Goal: Task Accomplishment & Management: Manage account settings

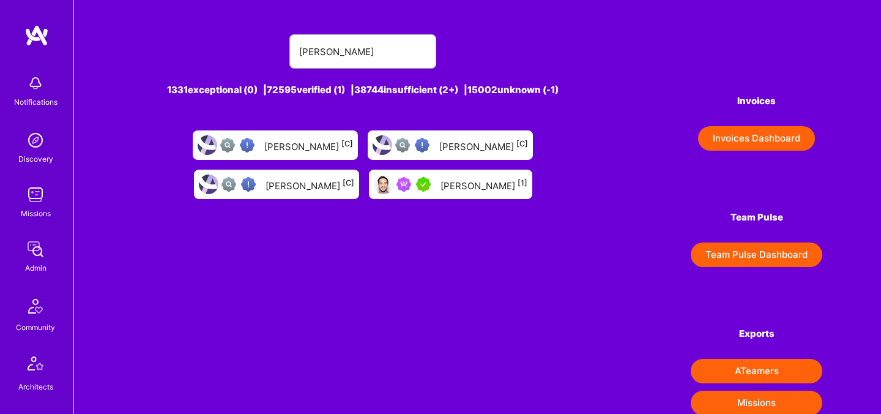
click at [575, 37] on div "Rob Shapiro" at bounding box center [363, 51] width 461 height 34
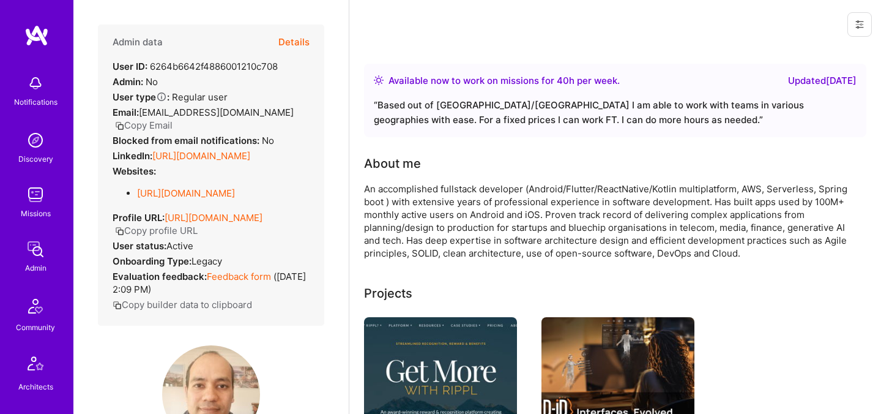
scroll to position [286, 0]
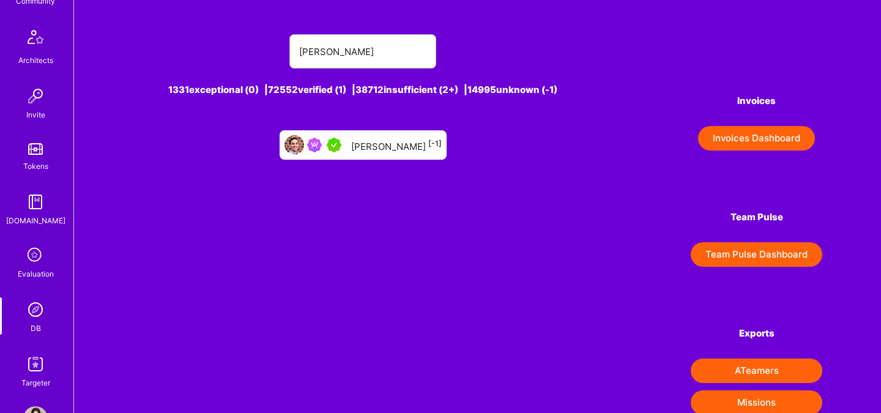
scroll to position [368, 0]
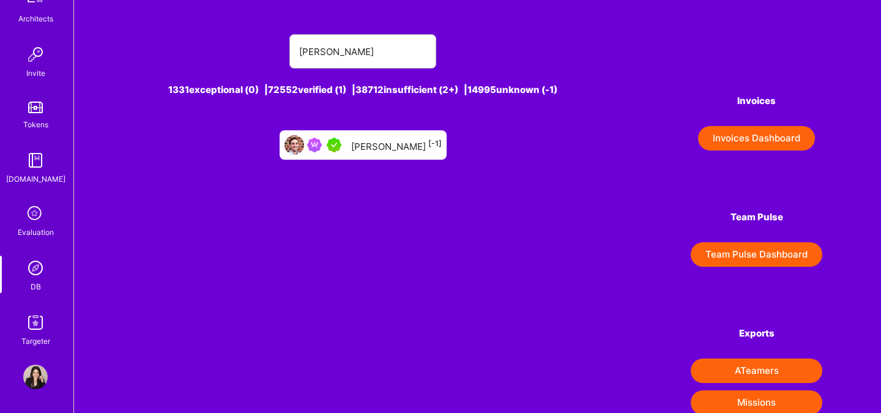
click at [48, 212] on link "Evaluation" at bounding box center [36, 221] width 76 height 36
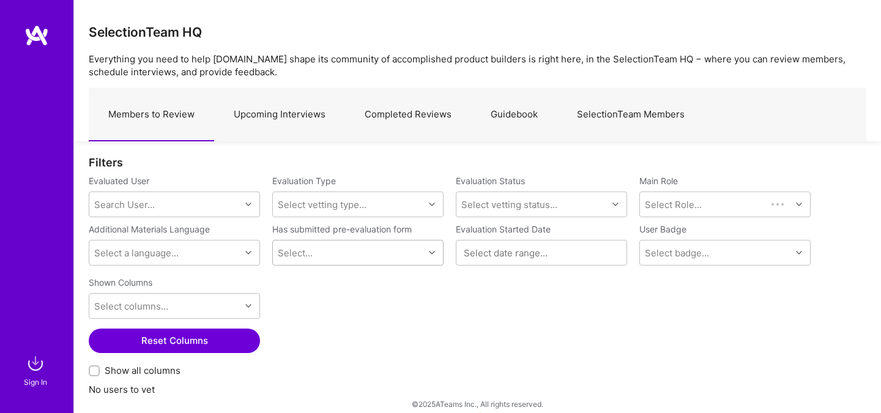
scroll to position [12, 0]
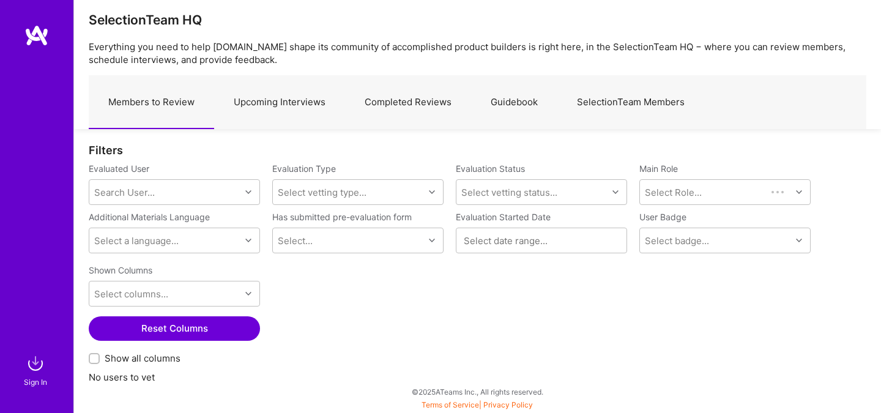
click at [277, 103] on link "Upcoming Interviews" at bounding box center [279, 102] width 131 height 53
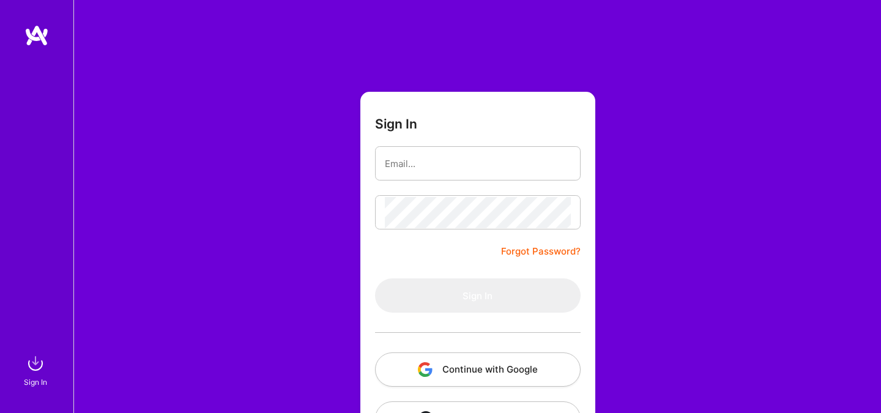
click at [499, 359] on button "Continue with Google" at bounding box center [478, 370] width 206 height 34
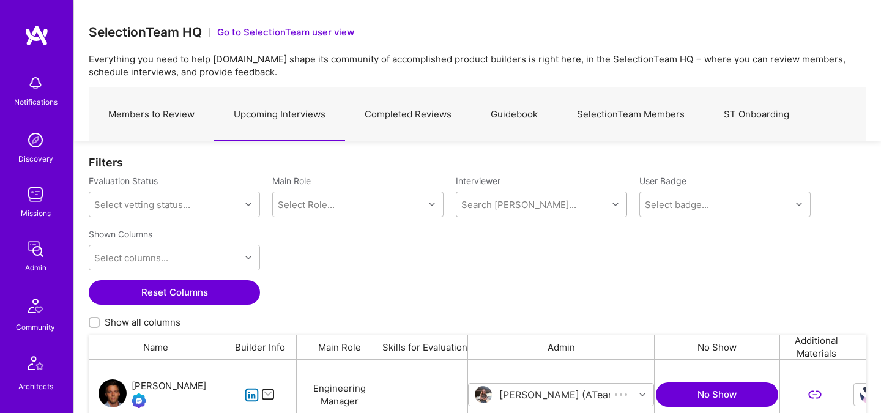
scroll to position [285, 778]
click at [496, 201] on div "Search [PERSON_NAME]..." at bounding box center [519, 204] width 115 height 13
type input "[PERSON_NAME]"
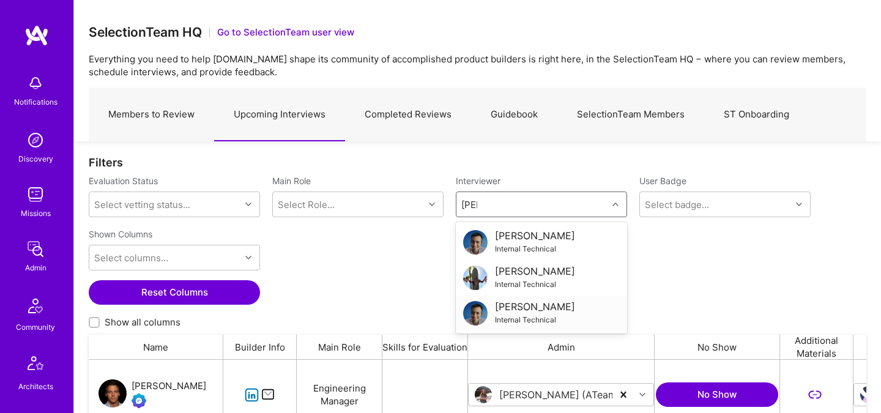
click at [520, 305] on div "Luis Teofilo" at bounding box center [535, 307] width 80 height 13
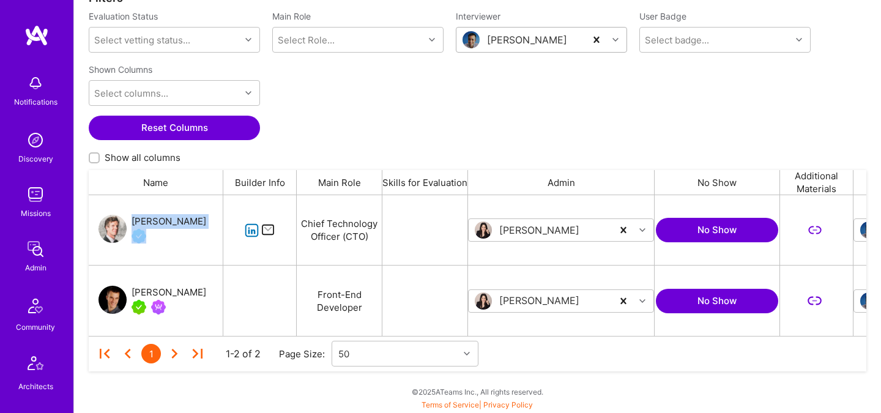
drag, startPoint x: 190, startPoint y: 222, endPoint x: 132, endPoint y: 222, distance: 57.5
click at [132, 222] on div "Anthony Bull" at bounding box center [156, 230] width 135 height 70
click at [132, 222] on div "Anthony Bull" at bounding box center [169, 221] width 75 height 15
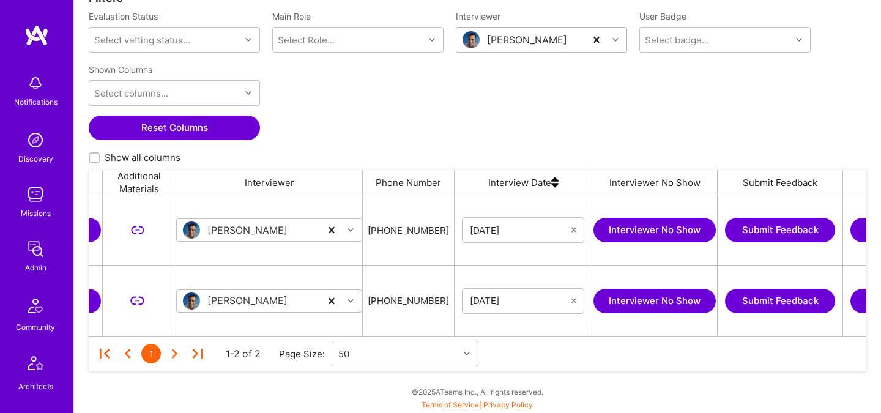
scroll to position [0, 927]
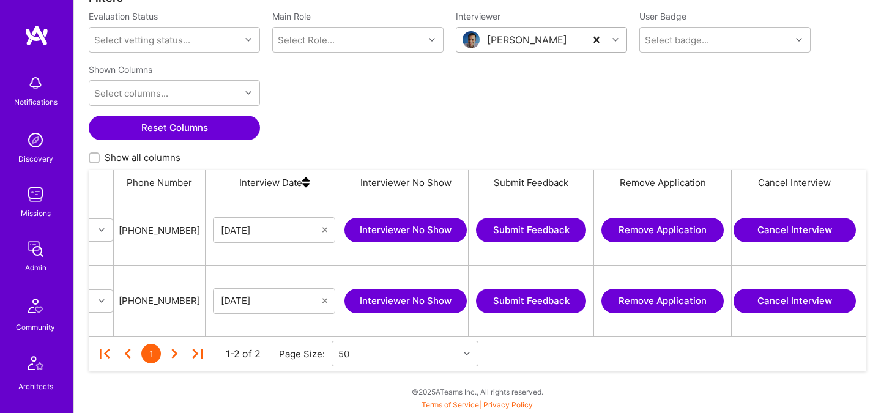
click at [801, 231] on button "Cancel Interview" at bounding box center [795, 230] width 122 height 24
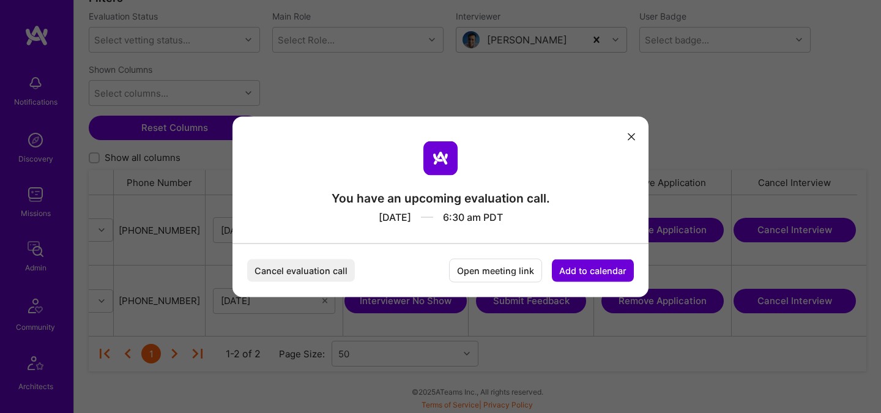
click at [328, 265] on button "Cancel evaluation call" at bounding box center [301, 270] width 108 height 23
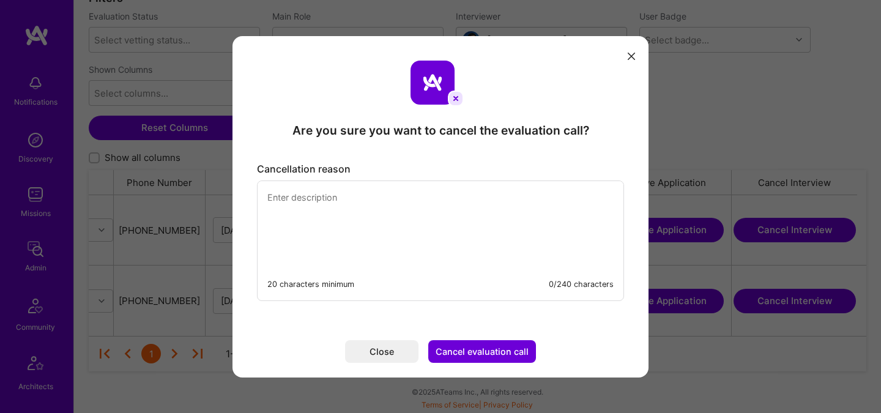
click at [340, 233] on textarea "modal" at bounding box center [441, 223] width 366 height 84
click at [308, 197] on textarea "Interviwers isn't available" at bounding box center [441, 223] width 366 height 84
click at [319, 204] on textarea "Interviwer isn't available" at bounding box center [441, 223] width 366 height 84
click at [291, 198] on textarea "Interviwer isn't available" at bounding box center [441, 223] width 366 height 84
type textarea "Interviewer isn't available"
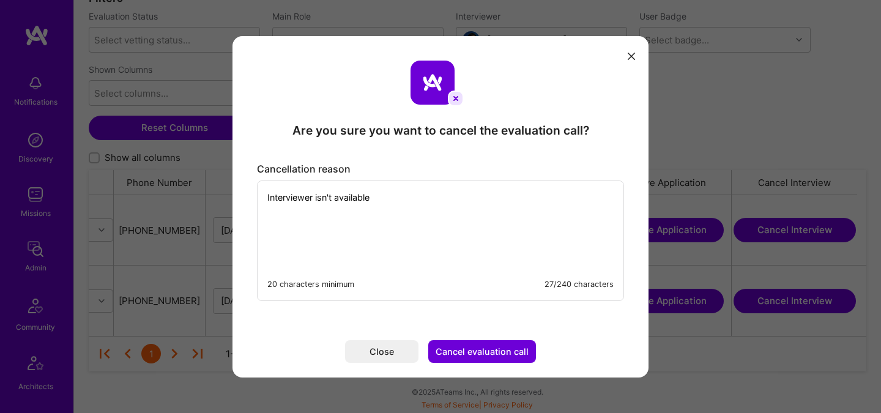
click at [465, 349] on button "Cancel evaluation call" at bounding box center [482, 351] width 108 height 23
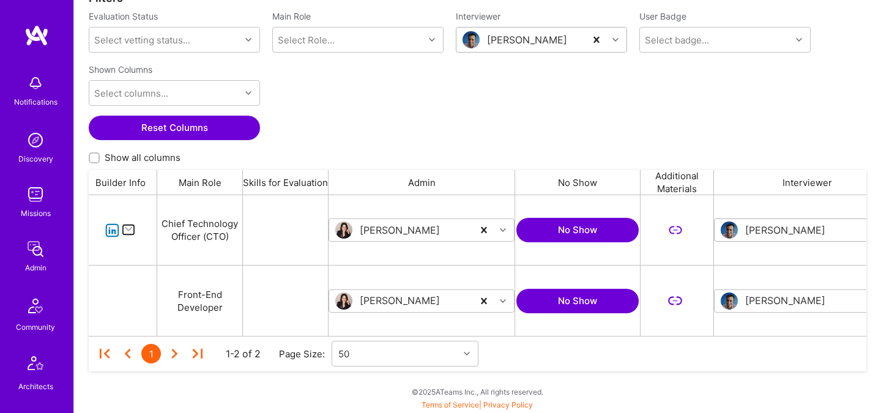
scroll to position [0, 0]
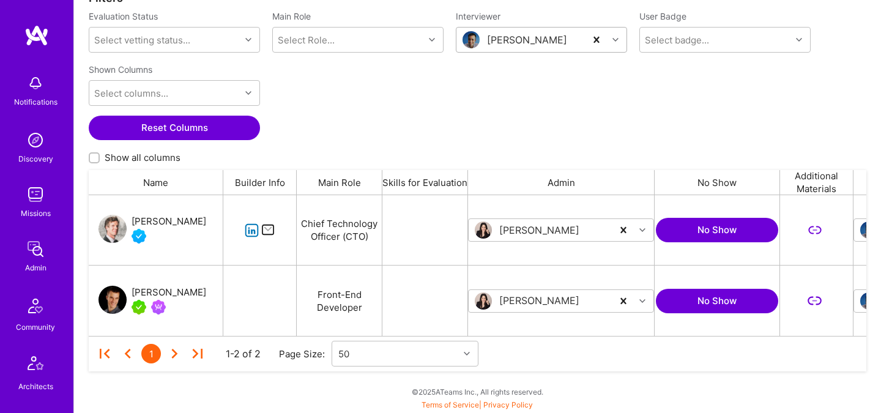
click at [172, 221] on div "Anthony Bull" at bounding box center [169, 221] width 75 height 15
click at [157, 291] on div "Bojan Aleksic" at bounding box center [169, 292] width 75 height 15
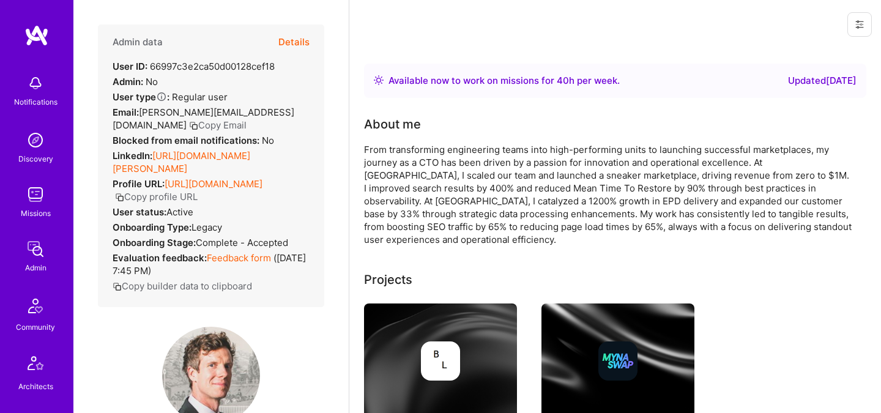
click at [189, 127] on icon "button" at bounding box center [193, 125] width 9 height 9
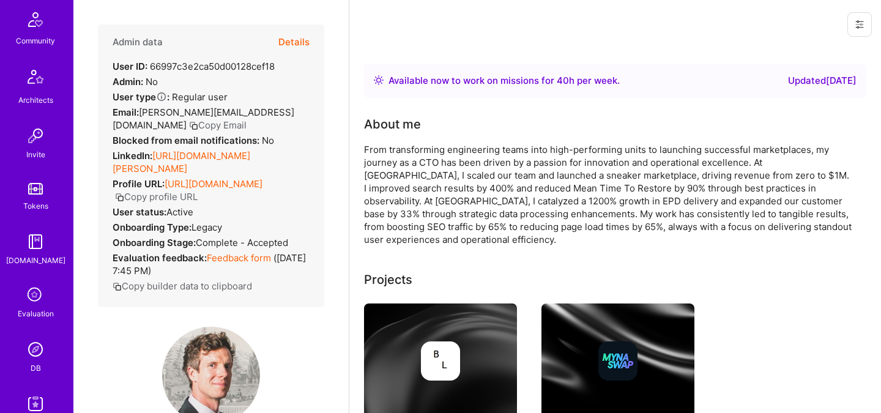
scroll to position [346, 0]
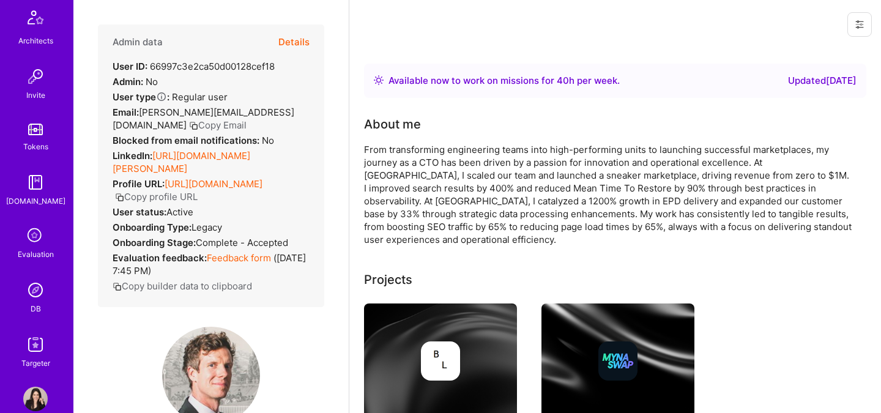
click at [26, 248] on div "Evaluation" at bounding box center [36, 254] width 36 height 13
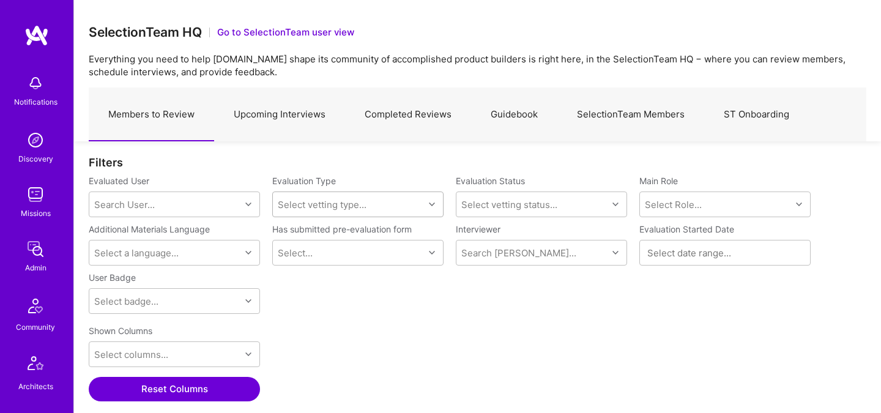
scroll to position [285, 778]
click at [196, 206] on div "Search User..." at bounding box center [164, 204] width 151 height 24
paste input "anthony@bluxomelabs.com"
type input "anthony@bluxomelabs.com"
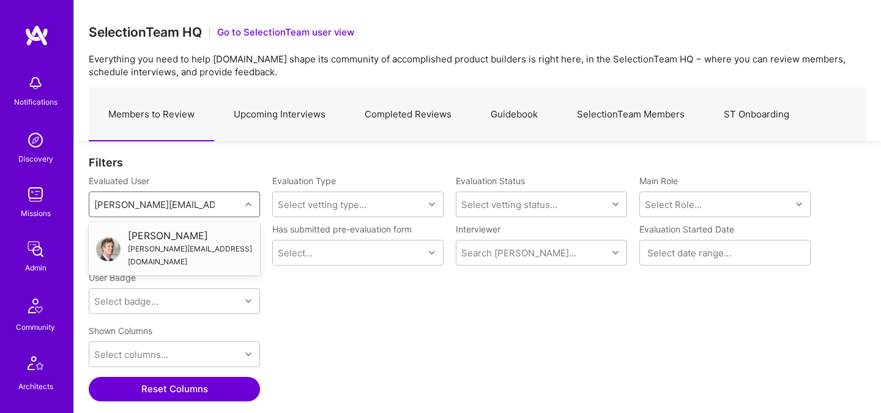
click at [121, 235] on div "Anthony Bull anthony@bluxomelabs.com" at bounding box center [174, 249] width 157 height 39
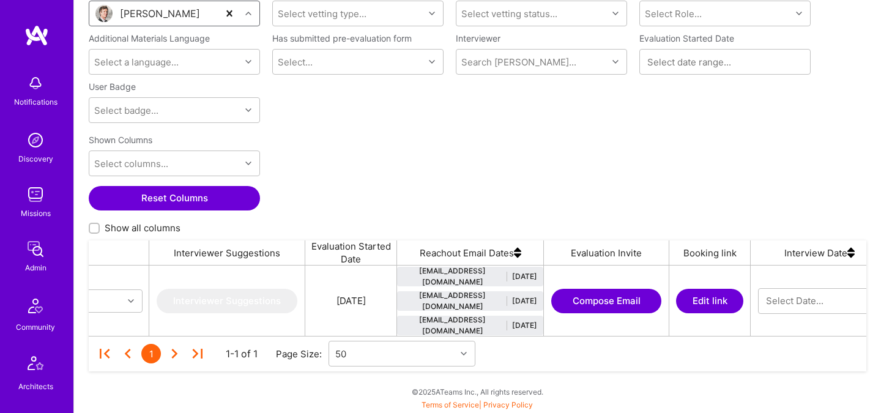
scroll to position [0, 1032]
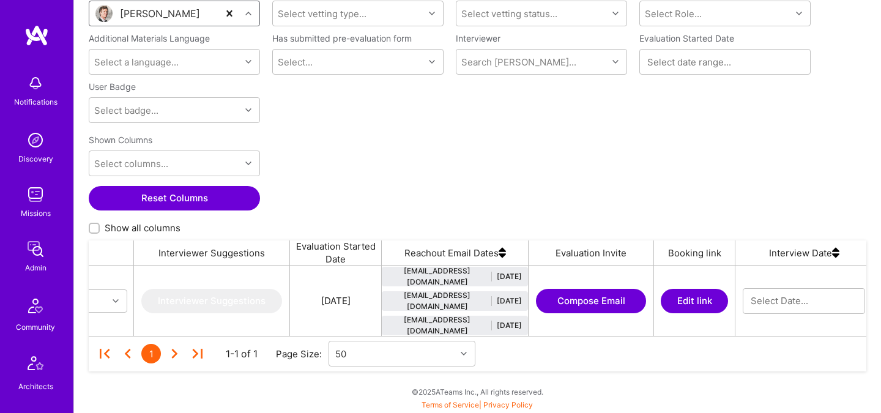
click at [612, 305] on button "Compose Email" at bounding box center [591, 301] width 110 height 24
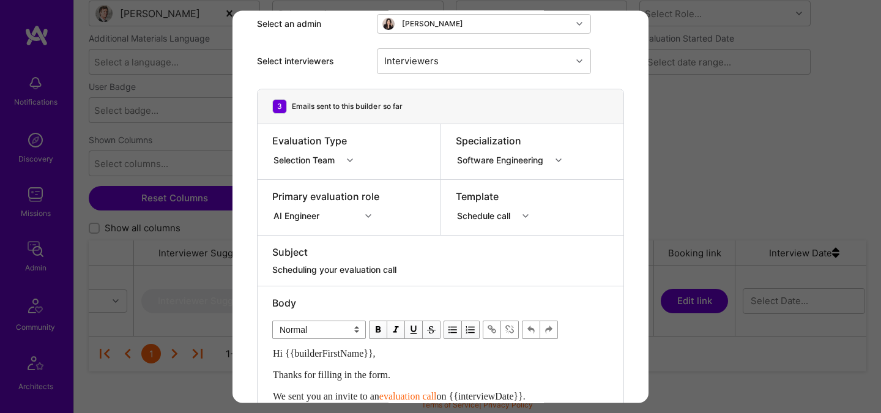
scroll to position [75, 0]
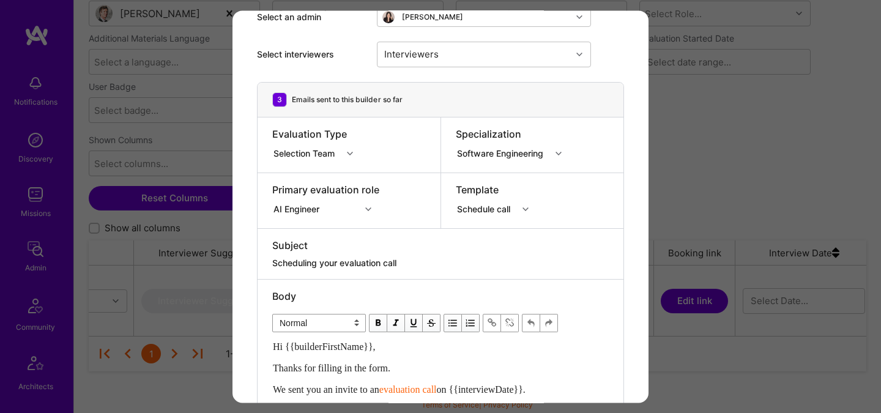
click at [493, 210] on div "Schedule call" at bounding box center [486, 209] width 58 height 13
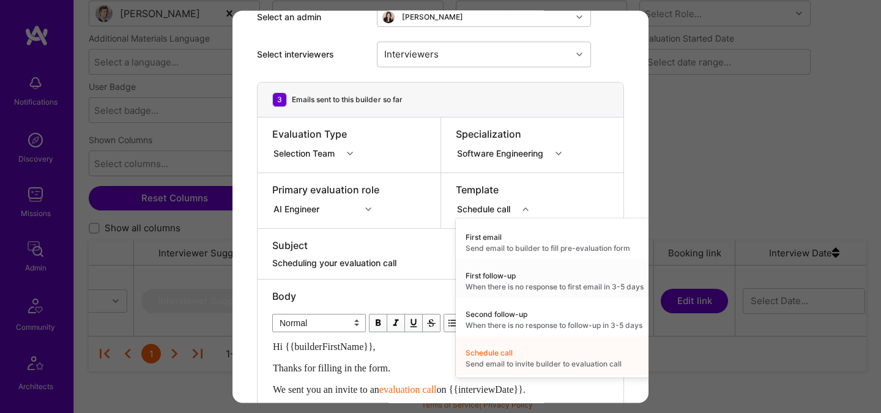
click at [425, 252] on div "modal" at bounding box center [440, 254] width 337 height 5
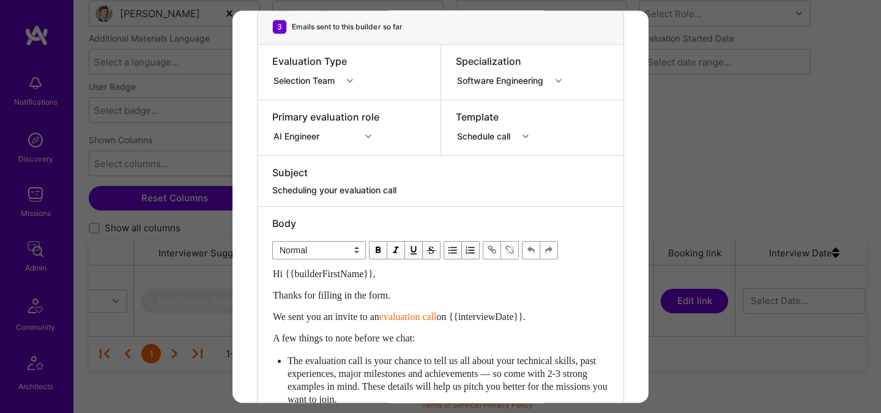
scroll to position [162, 0]
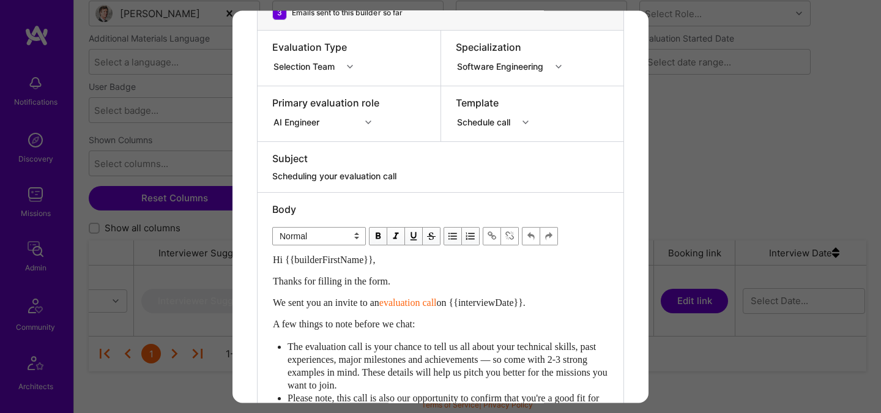
click at [390, 174] on textarea "Scheduling your evaluation call" at bounding box center [440, 176] width 337 height 12
click at [418, 179] on textarea "Scheduling your evaluation call" at bounding box center [440, 176] width 337 height 12
drag, startPoint x: 324, startPoint y: 177, endPoint x: 253, endPoint y: 176, distance: 71.0
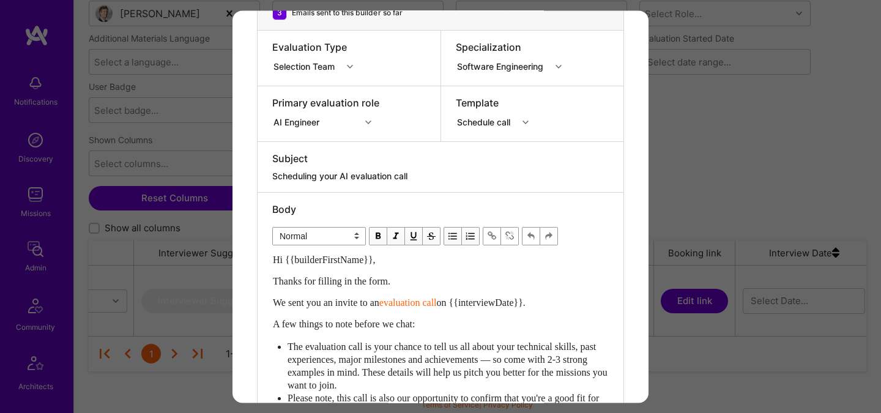
click at [253, 176] on div "Send invitation to evaluation call Send invitation email or follow-up with a bu…" at bounding box center [441, 243] width 416 height 791
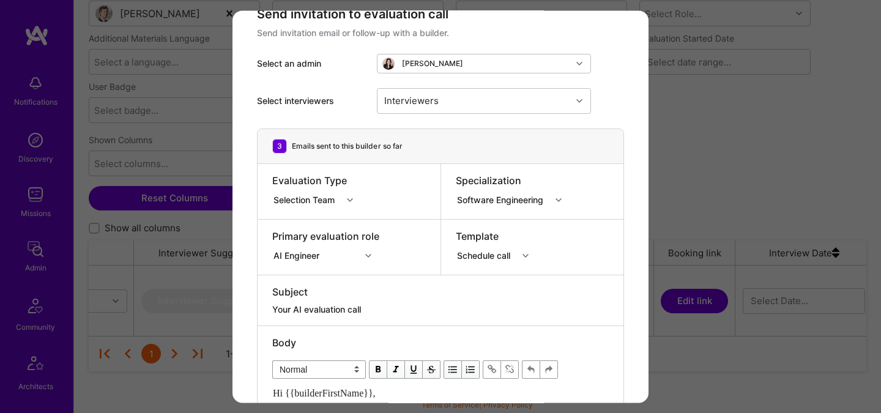
scroll to position [36, 0]
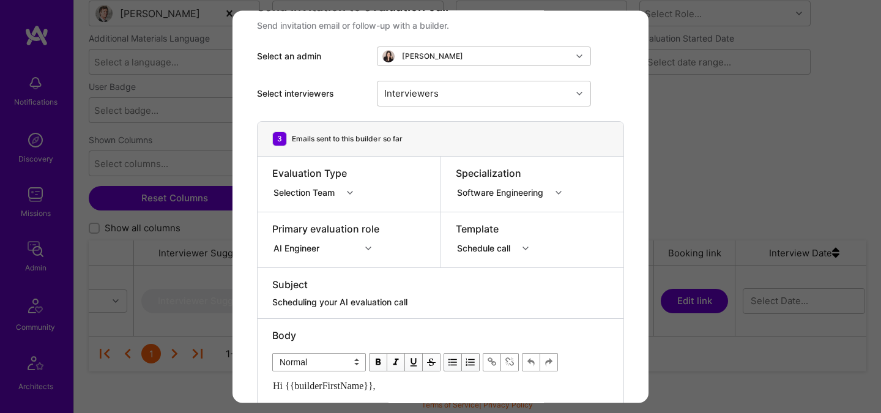
click at [297, 304] on textarea "Scheduling your AI evaluation call" at bounding box center [440, 302] width 337 height 12
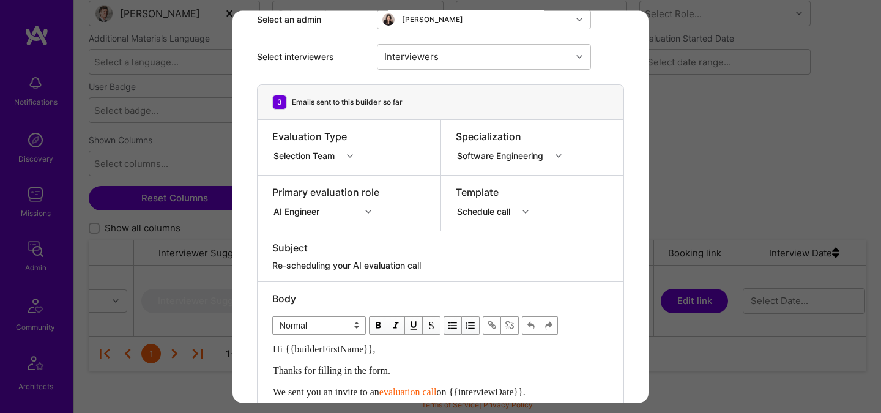
scroll to position [91, 0]
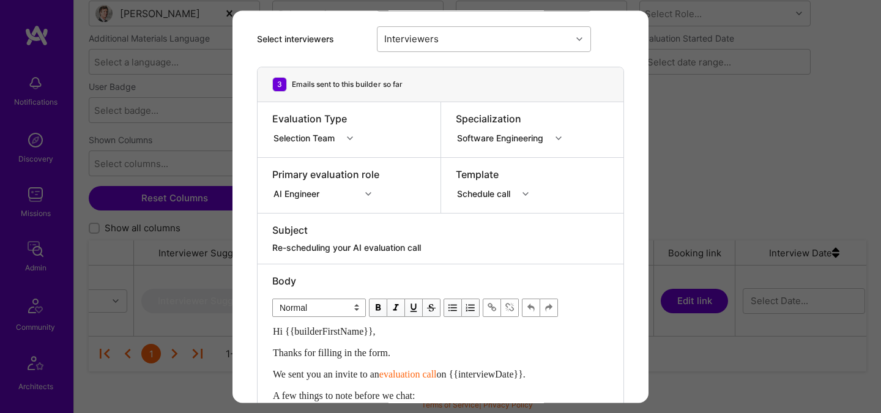
type textarea "Re-scheduling your AI evaluation call"
click at [408, 39] on div "Interviewers" at bounding box center [411, 39] width 61 height 18
type input "elon"
click at [434, 55] on div "Select interviewers Interviewers" at bounding box center [440, 39] width 367 height 55
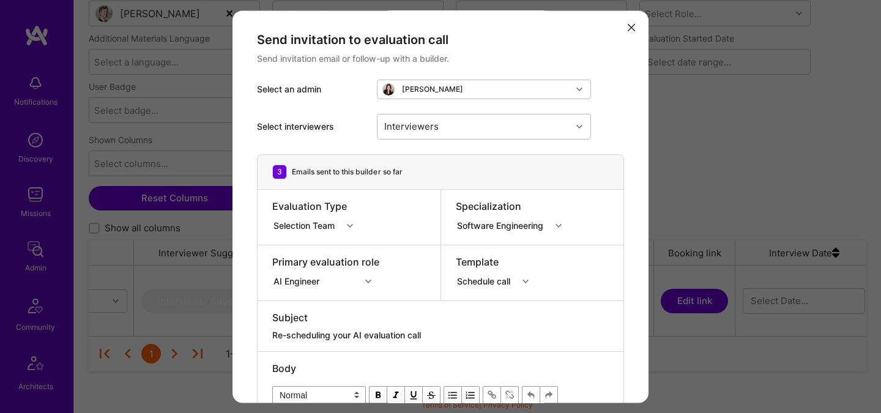
scroll to position [0, 0]
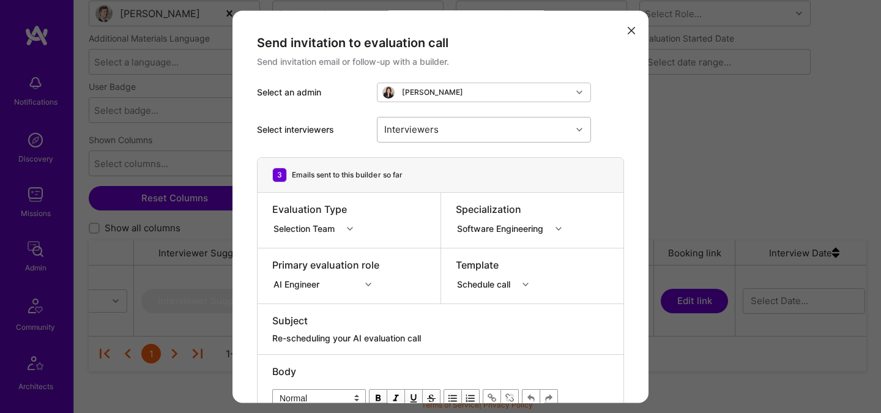
click at [417, 130] on div "Interviewers" at bounding box center [411, 130] width 61 height 18
click at [416, 160] on div "Elon Salfati" at bounding box center [484, 161] width 200 height 13
checkbox input "true"
type input "tomi"
click at [451, 161] on div "Tomislav Peharda" at bounding box center [484, 161] width 200 height 13
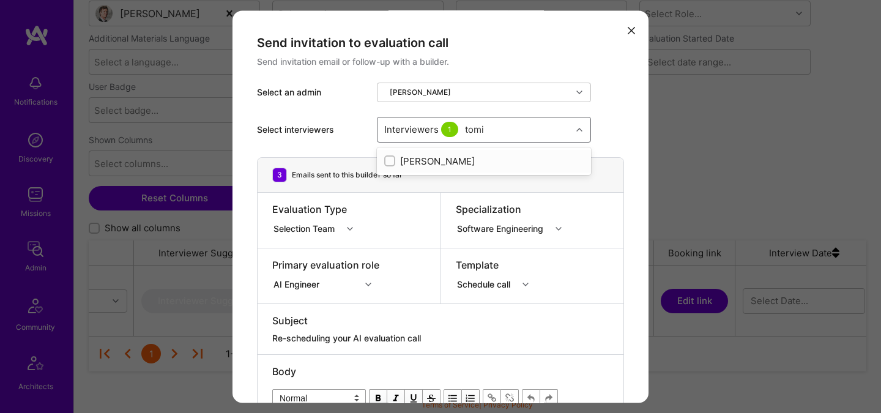
checkbox input "true"
type input "nick"
click at [392, 161] on input "modal" at bounding box center [391, 161] width 9 height 9
checkbox input "true"
click at [605, 126] on div "Select interviewers Interviewers 3" at bounding box center [440, 129] width 367 height 55
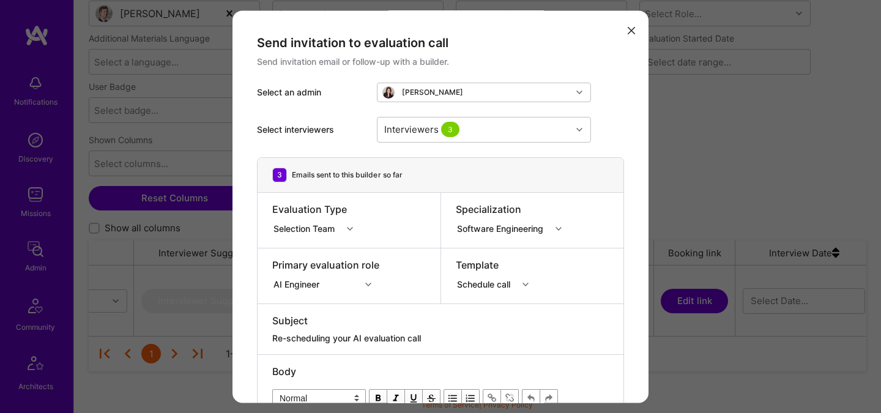
click at [497, 268] on div "Template" at bounding box center [496, 264] width 81 height 13
click at [494, 297] on div "Template Schedule call" at bounding box center [532, 276] width 183 height 55
click at [494, 289] on div "Schedule call" at bounding box center [496, 283] width 81 height 12
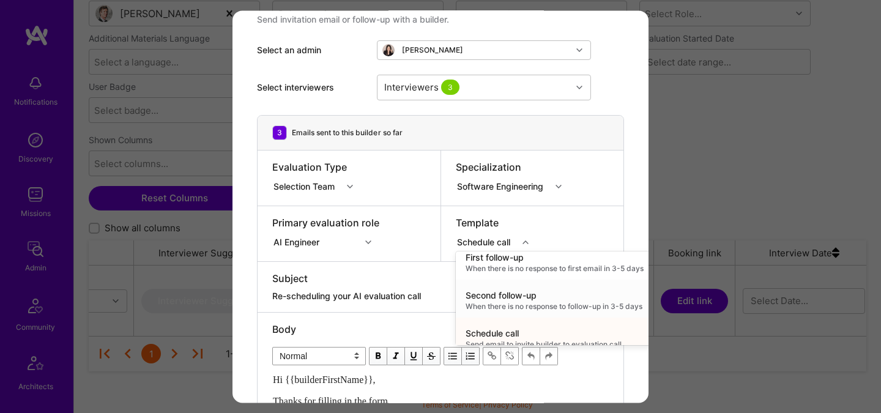
scroll to position [62, 0]
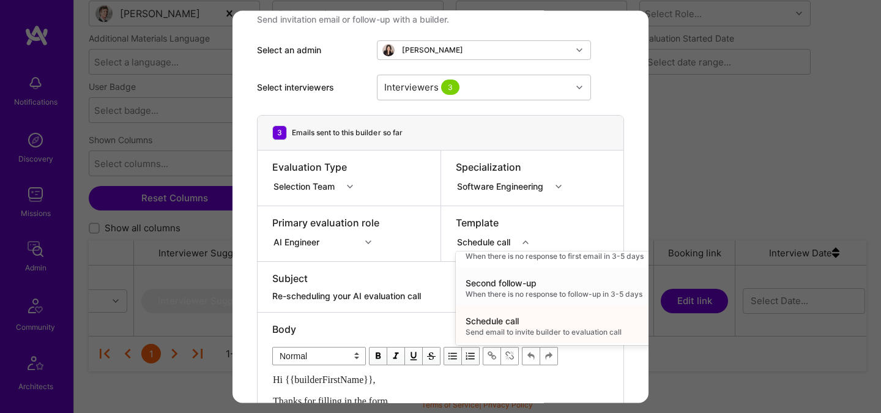
click at [496, 284] on div "Second follow-up" at bounding box center [555, 283] width 178 height 12
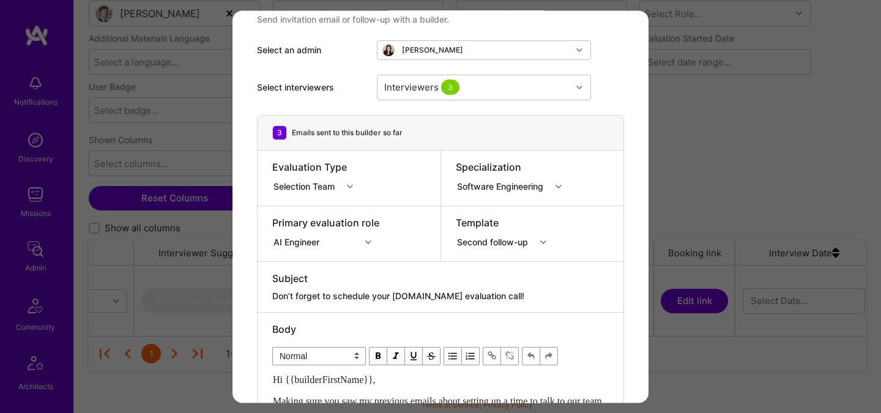
click at [498, 291] on textarea "Don’t forget to schedule your A.Team evaluation call!" at bounding box center [440, 296] width 337 height 12
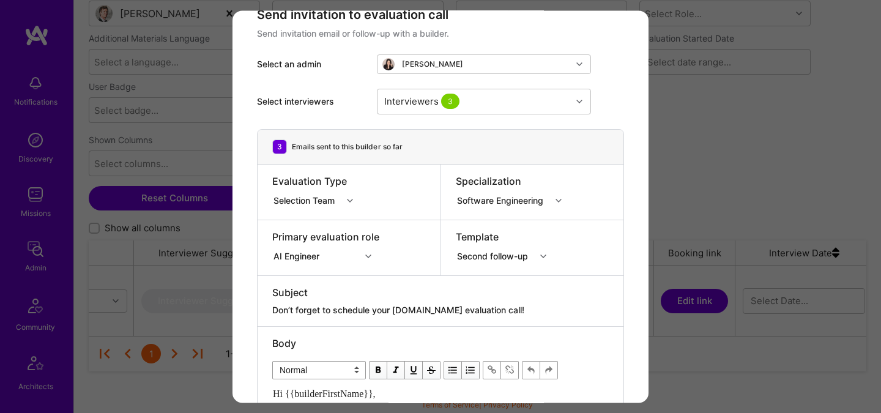
scroll to position [28, 0]
click at [292, 310] on textarea "Re-scheduling your AI Evaluation Call" at bounding box center [440, 311] width 337 height 12
click at [343, 311] on textarea "Re-Scheduling your AI Evaluation Call" at bounding box center [440, 311] width 337 height 12
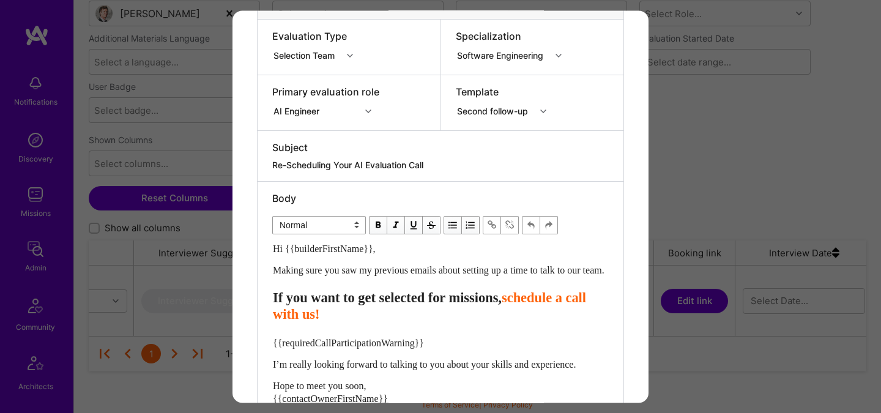
scroll to position [187, 0]
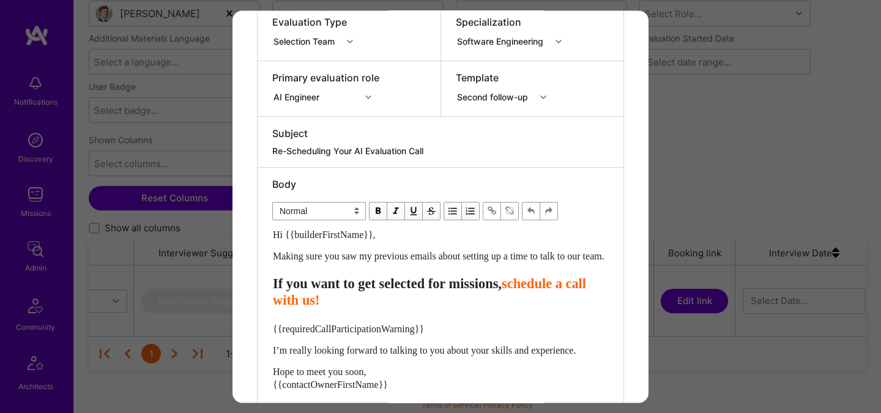
type textarea "Re-Scheduling Your AI Evaluation Call"
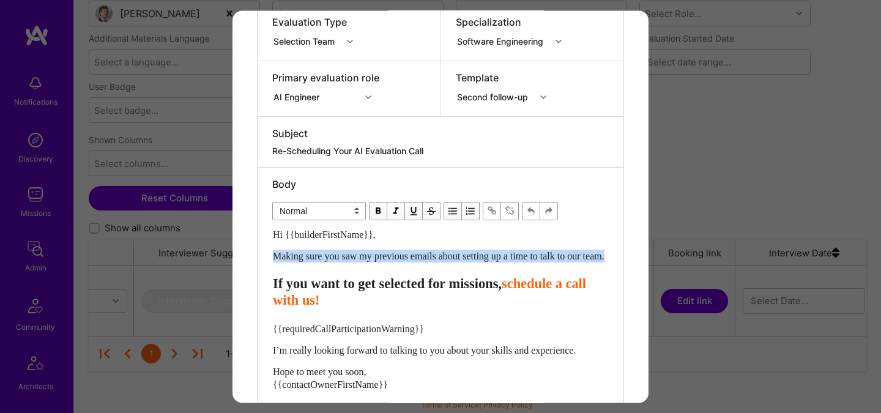
drag, startPoint x: 320, startPoint y: 271, endPoint x: 268, endPoint y: 259, distance: 53.5
click at [268, 259] on div "Body Normal Heading Large Heading Medium Heading Small Normal Hi {{builderFirst…" at bounding box center [441, 287] width 366 height 239
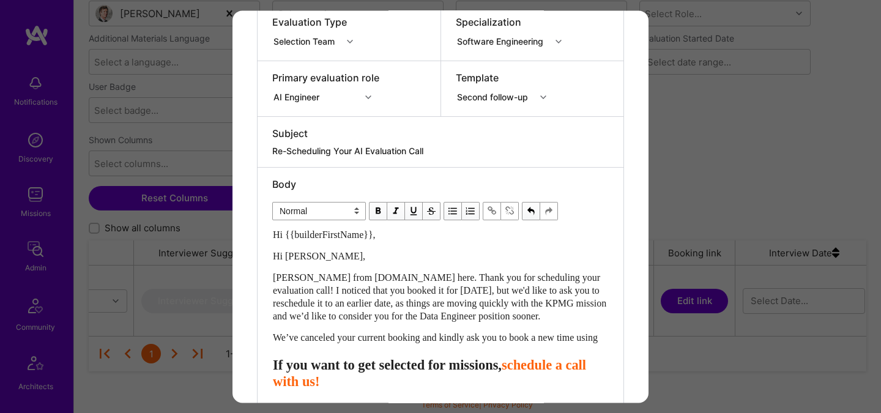
click at [293, 261] on span "Hi Rajesh kumar," at bounding box center [319, 256] width 92 height 10
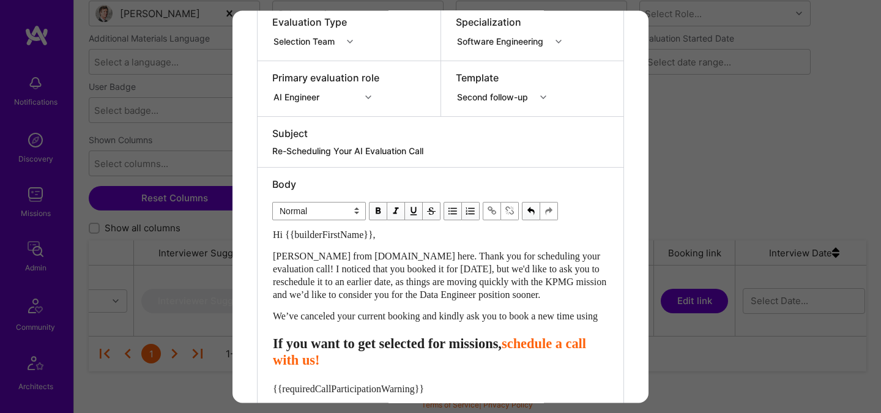
click at [323, 256] on span "Tanya from A.Team here. Thank you for scheduling your evaluation call! I notice…" at bounding box center [441, 275] width 336 height 49
click at [291, 256] on span "Tanya from A.Team here. Thank you for scheduling your evaluation call! I notice…" at bounding box center [441, 275] width 336 height 49
click at [370, 257] on span "Adi from A.Team here. Thank you for scheduling your evaluation call! I noticed …" at bounding box center [440, 275] width 335 height 49
click at [416, 269] on span "Adi from A.Team here. Thank you for scheduling your evaluation call! I noticed …" at bounding box center [440, 275] width 335 height 49
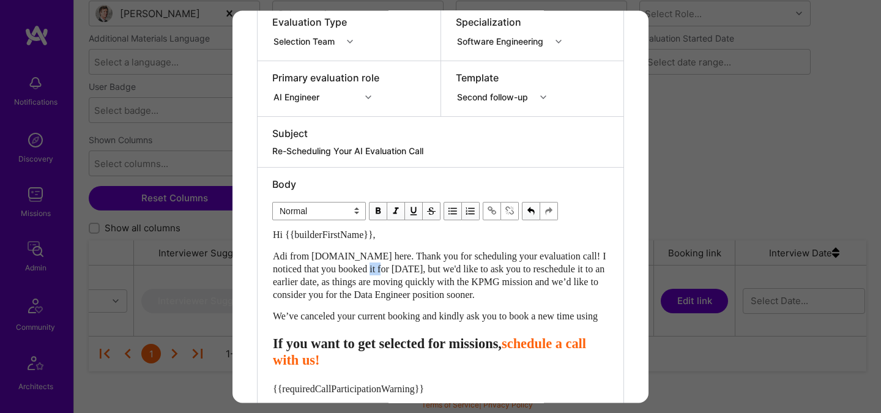
click at [416, 269] on span "Adi from A.Team here. Thank you for scheduling your evaluation call! I noticed …" at bounding box center [440, 275] width 335 height 49
click at [381, 276] on span "Adi from A.Team here. Thank you for scheduling your evaluation call! I noticed …" at bounding box center [441, 275] width 336 height 49
click at [441, 266] on span "Adi from A.Team here. Thank you for scheduling your evaluation call! I noticed …" at bounding box center [441, 275] width 336 height 49
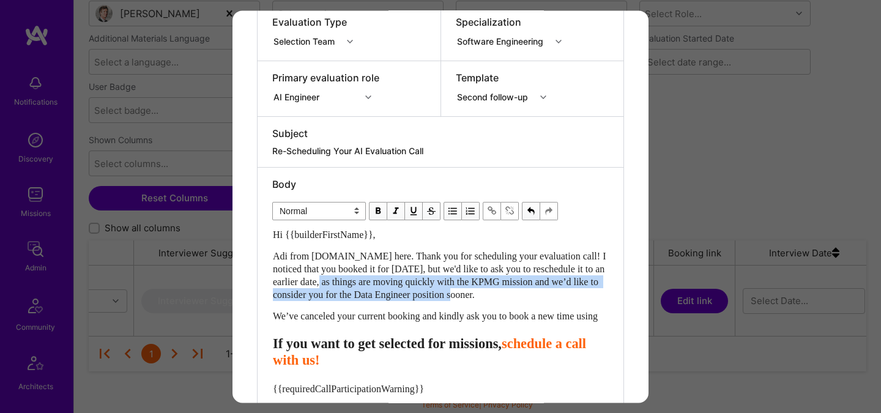
drag, startPoint x: 421, startPoint y: 281, endPoint x: 596, endPoint y: 288, distance: 175.2
click at [597, 288] on span "Adi from A.Team here. Thank you for scheduling your evaluation call! I noticed …" at bounding box center [440, 275] width 335 height 49
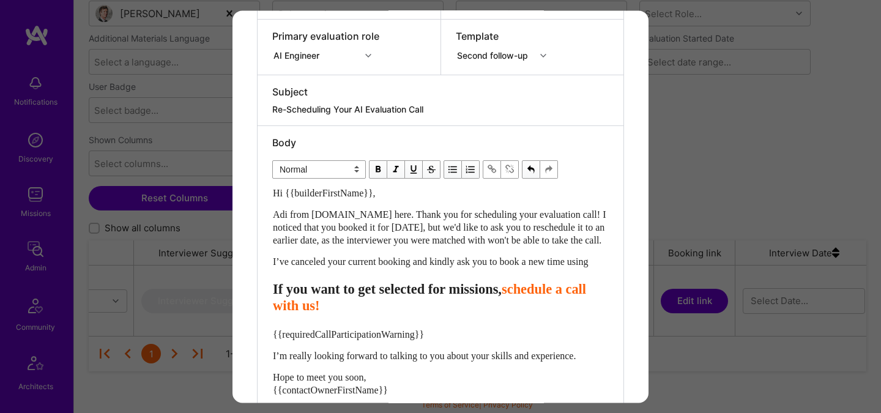
scroll to position [233, 0]
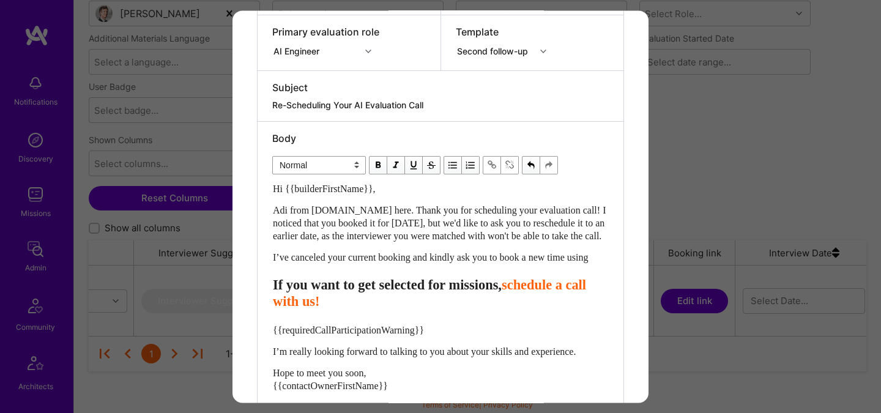
click at [348, 264] on div "I’ve canceled your current booking and kindly ask you to book a new time using" at bounding box center [440, 257] width 335 height 13
drag, startPoint x: 341, startPoint y: 329, endPoint x: 425, endPoint y: 333, distance: 84.6
click at [428, 309] on span "schedule a call with us!" at bounding box center [431, 293] width 317 height 32
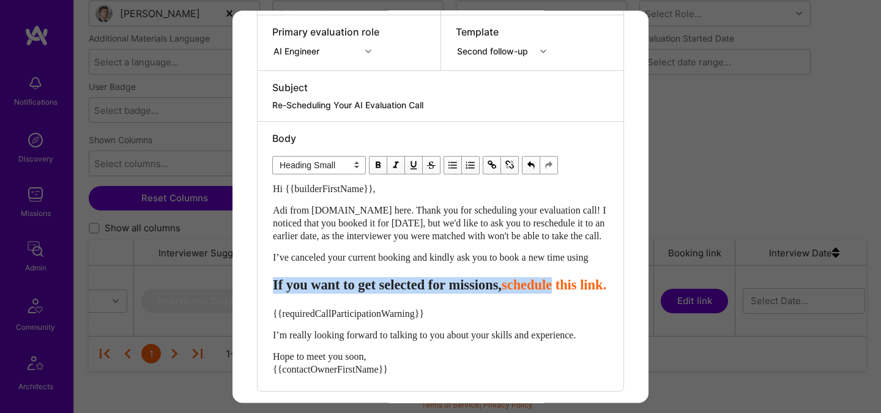
drag, startPoint x: 336, startPoint y: 329, endPoint x: 269, endPoint y: 312, distance: 69.5
click at [269, 312] on div "Body Normal Heading Large Heading Medium Heading Small Heading Small Hi {{build…" at bounding box center [441, 257] width 366 height 270
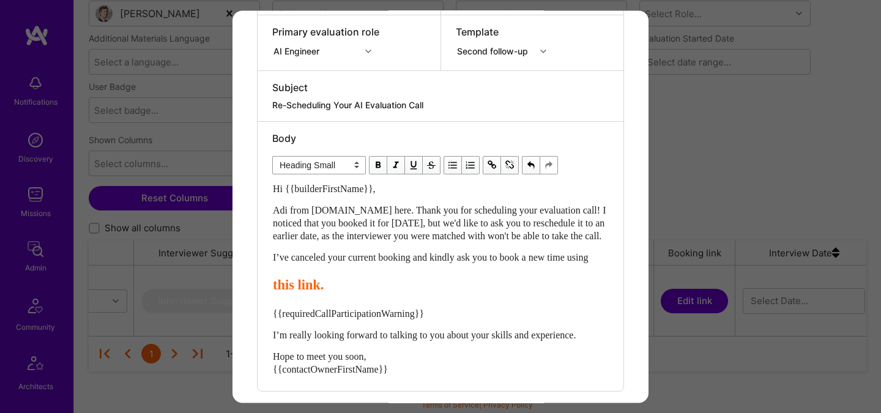
select select "unstyled"
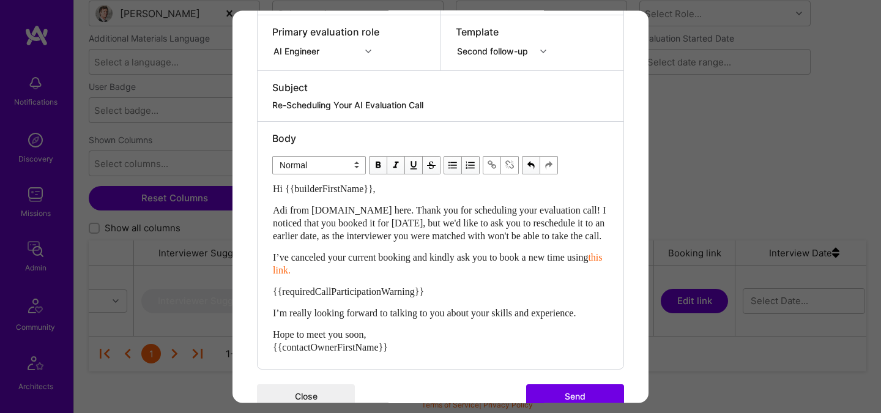
click at [334, 297] on span "{{requiredCallParticipationWarning}}" at bounding box center [348, 291] width 151 height 10
click at [333, 297] on span "{{requiredCallParticipationWarning}}" at bounding box center [348, 291] width 151 height 10
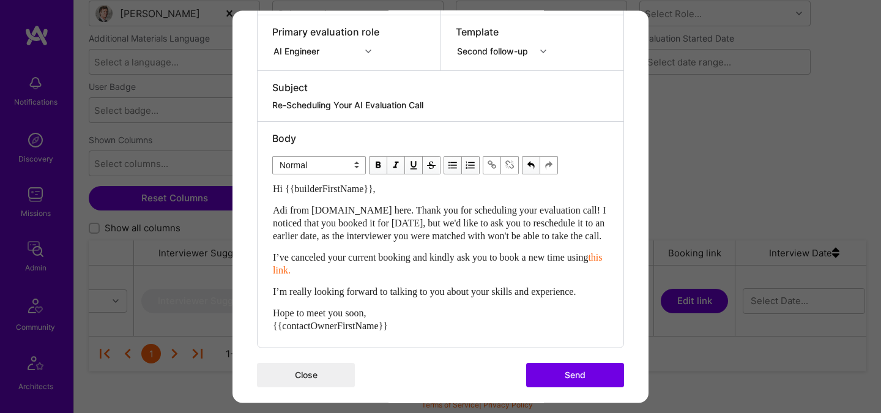
click at [390, 297] on span "I’m really looking forward to talking to you about your skills and experience." at bounding box center [424, 291] width 303 height 10
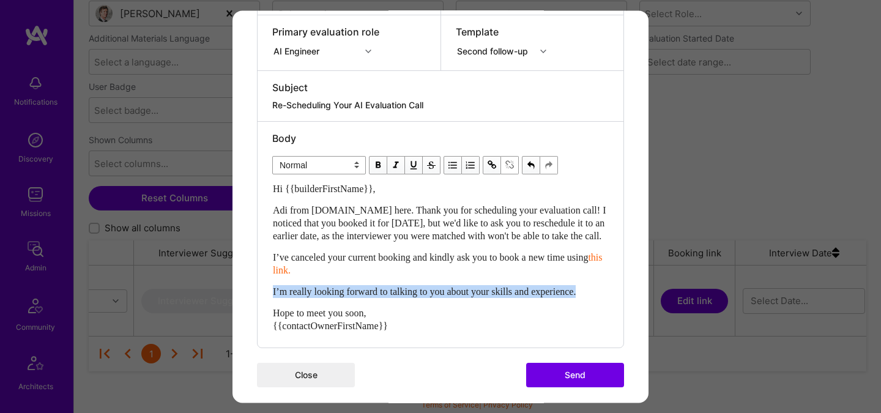
click at [390, 297] on span "I’m really looking forward to talking to you about your skills and experience." at bounding box center [424, 291] width 303 height 10
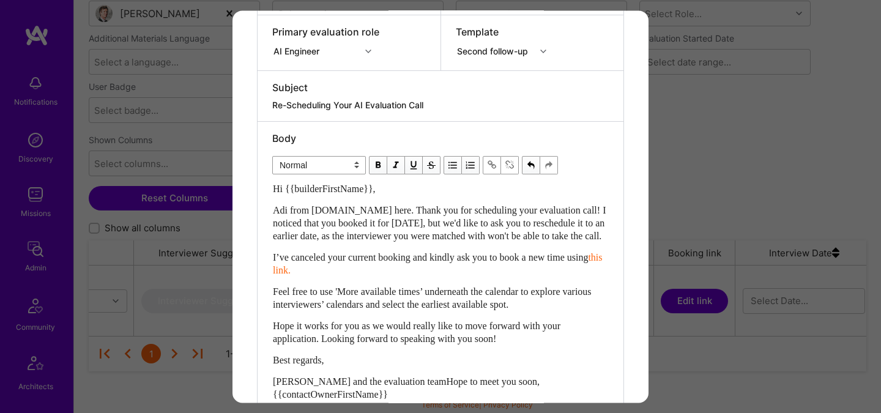
click at [271, 305] on div "Body Normal Heading Large Heading Medium Heading Small Normal Hi {{builderFirst…" at bounding box center [441, 269] width 366 height 294
click at [294, 309] on span "Feel free to use 'More available times’ underneath the calendar to explore vari…" at bounding box center [433, 297] width 321 height 23
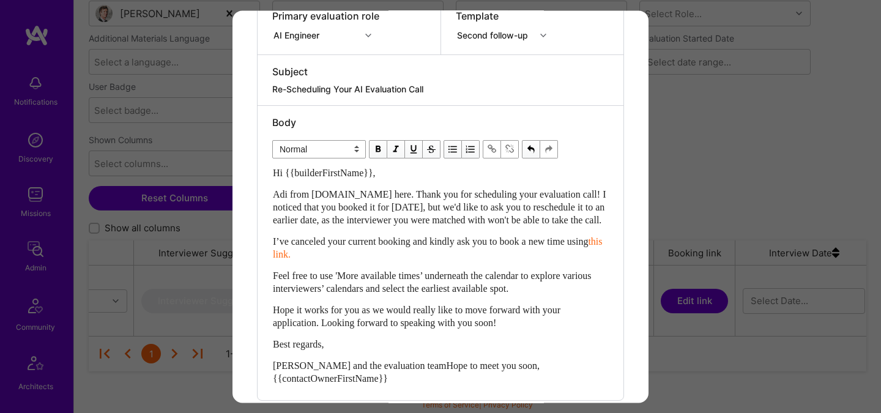
scroll to position [253, 0]
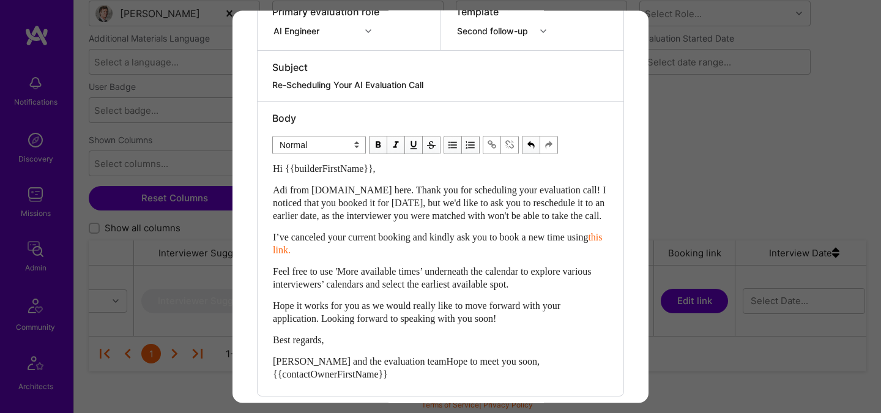
click at [279, 285] on span "Feel free to use 'More available times’ underneath the calendar to explore vari…" at bounding box center [433, 277] width 321 height 23
drag, startPoint x: 276, startPoint y: 332, endPoint x: 320, endPoint y: 335, distance: 44.2
click at [320, 324] on span "Hope it works for you as we would really like to move forward with your applica…" at bounding box center [418, 312] width 290 height 23
drag, startPoint x: 424, startPoint y: 392, endPoint x: 246, endPoint y: 391, distance: 177.5
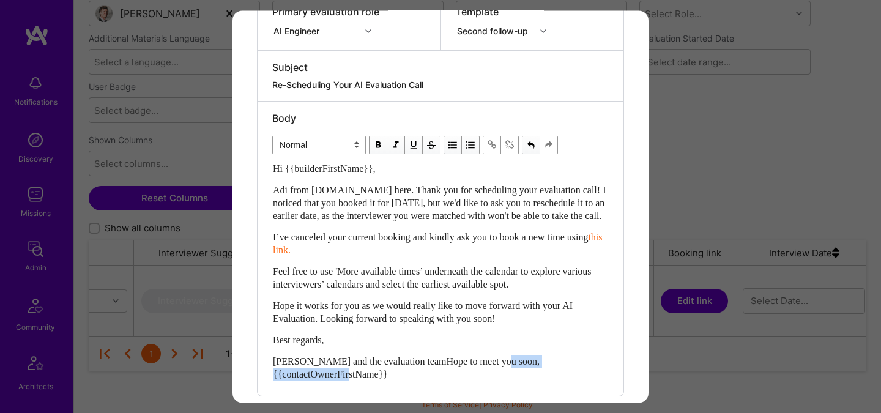
click at [246, 391] on div "Send invitation to evaluation call Send invitation email or follow-up with a bu…" at bounding box center [441, 108] width 416 height 703
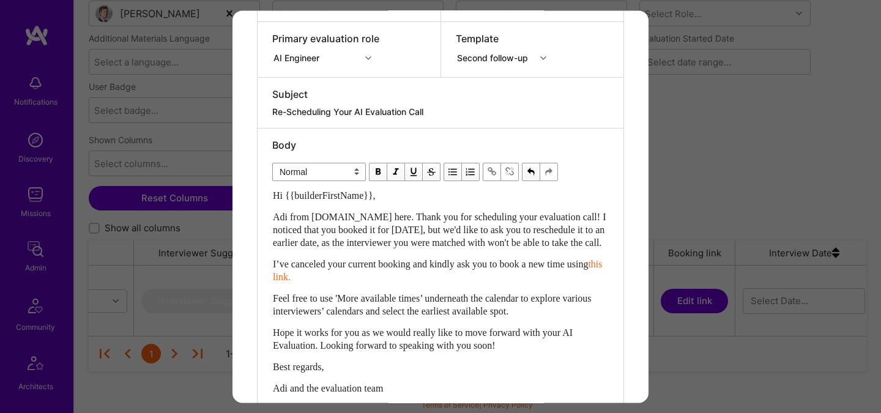
scroll to position [228, 0]
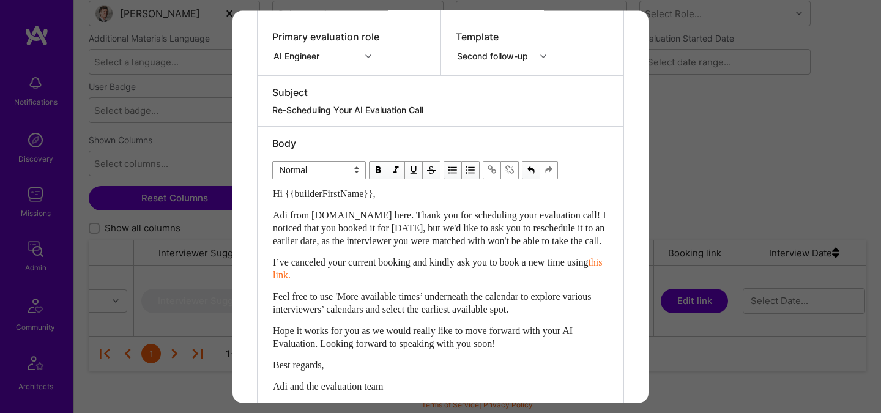
click at [269, 387] on div "Body Normal Heading Large Heading Medium Heading Small Normal Hi {{builderFirst…" at bounding box center [441, 268] width 366 height 282
click at [269, 386] on div "Body Normal Heading Large Heading Medium Heading Small Normal Hi {{builderFirst…" at bounding box center [441, 268] width 366 height 282
click at [273, 370] on span "Best regards," at bounding box center [298, 365] width 51 height 10
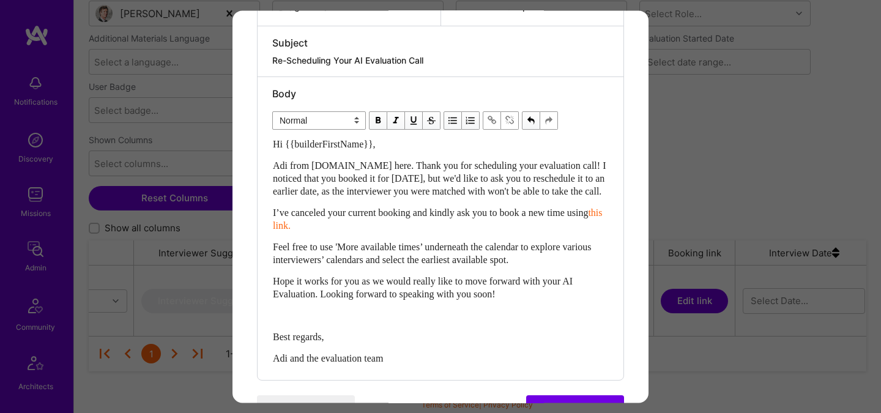
scroll to position [282, 0]
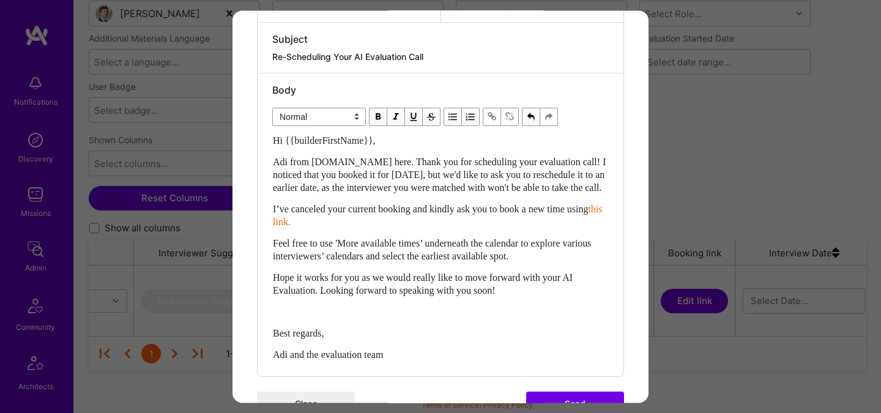
drag, startPoint x: 372, startPoint y: 164, endPoint x: 390, endPoint y: 173, distance: 20.5
click at [373, 165] on span "Adi from A.Team here. Thank you for scheduling your evaluation call! I noticed …" at bounding box center [440, 175] width 335 height 36
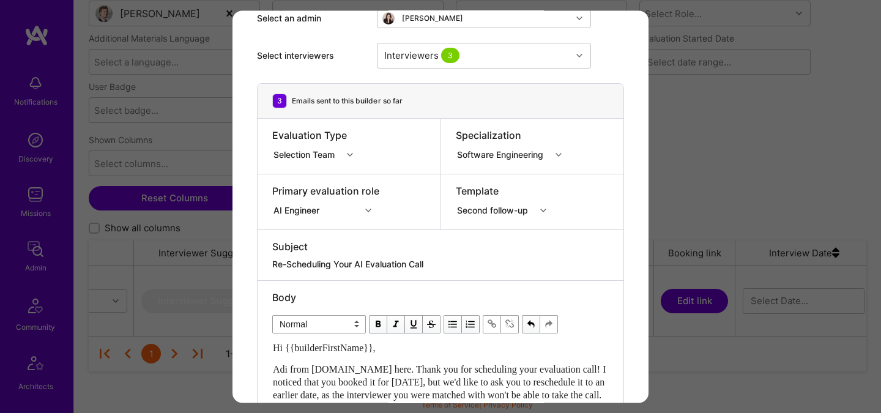
scroll to position [332, 0]
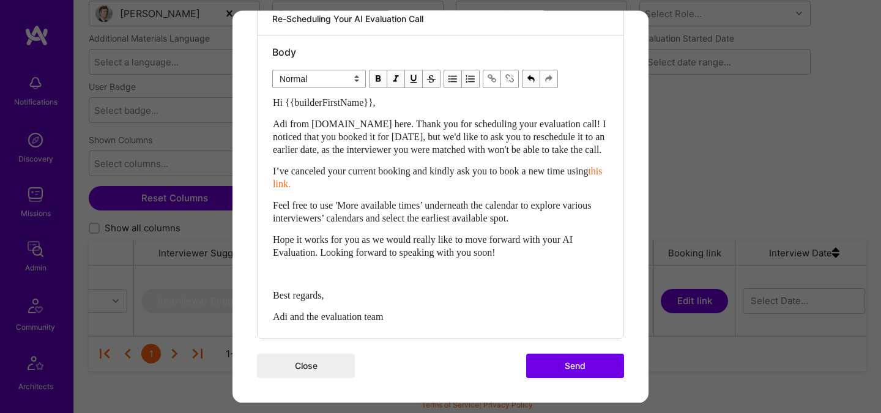
click at [582, 370] on button "Send" at bounding box center [575, 366] width 98 height 24
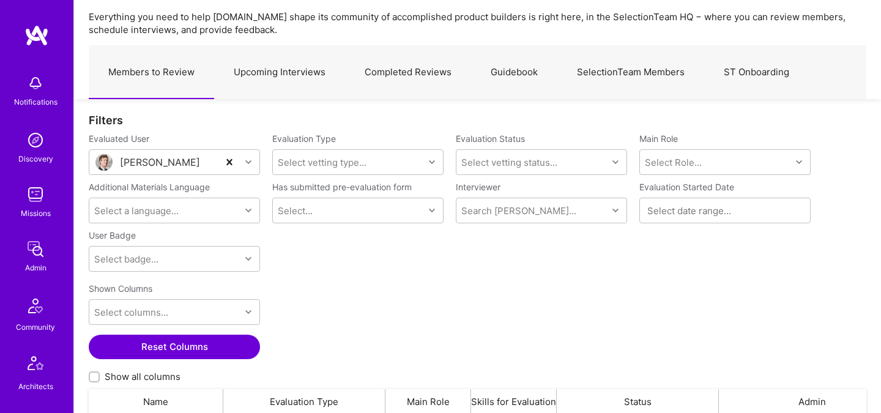
scroll to position [0, 0]
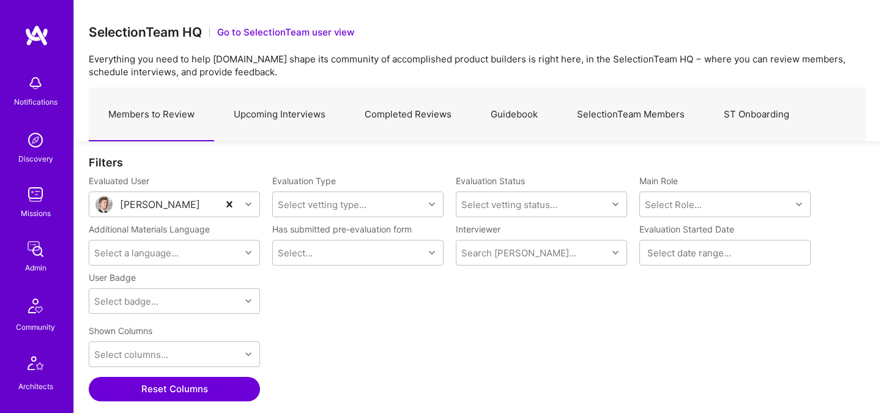
click at [272, 120] on link "Upcoming Interviews" at bounding box center [279, 114] width 131 height 53
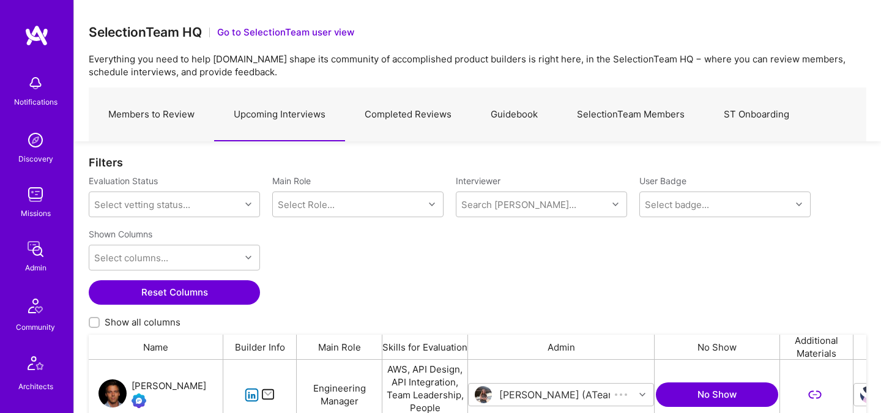
scroll to position [285, 778]
click at [544, 195] on div "Search Vetter..." at bounding box center [532, 204] width 151 height 24
type input "luis"
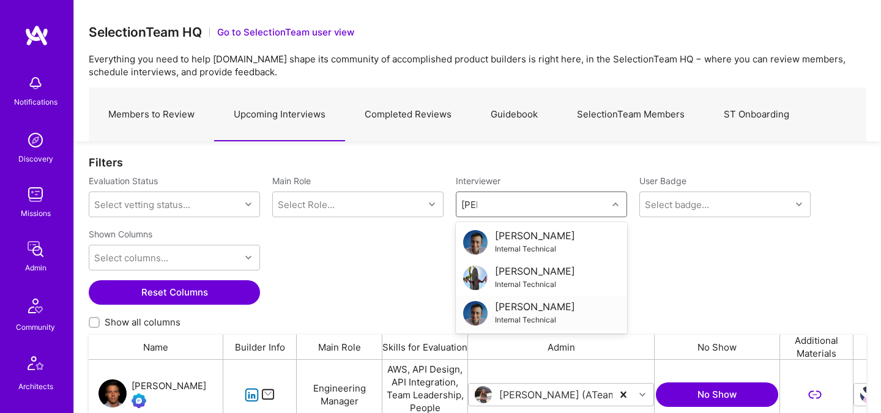
click at [504, 304] on div "Luis Teofilo" at bounding box center [535, 307] width 80 height 13
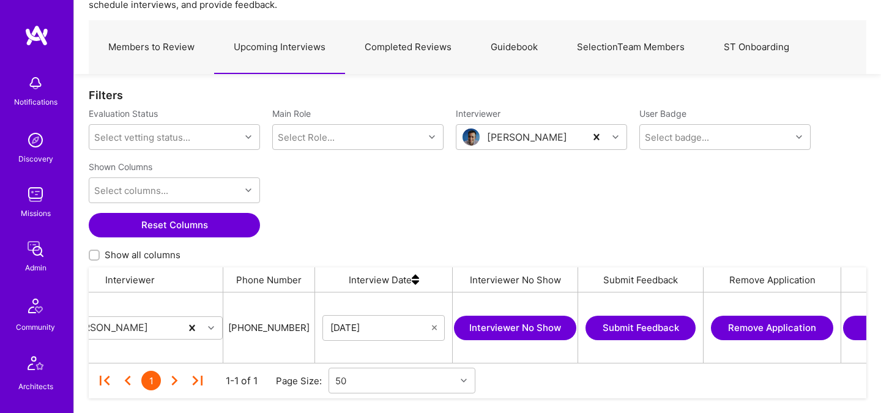
scroll to position [0, 927]
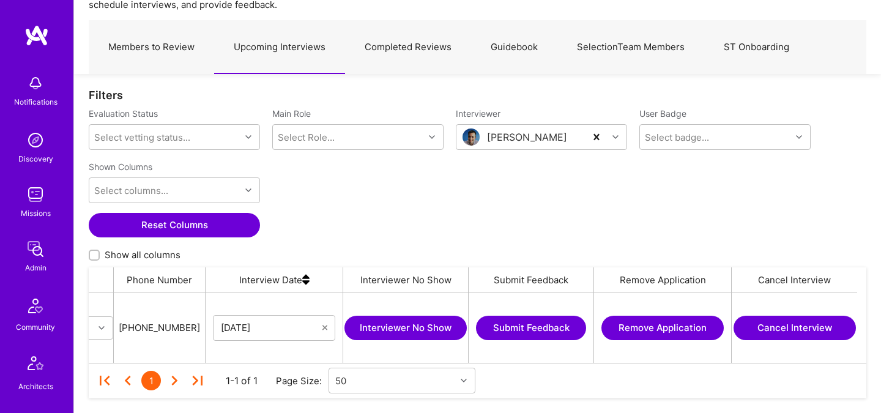
click at [812, 328] on button "Cancel Interview" at bounding box center [795, 328] width 122 height 24
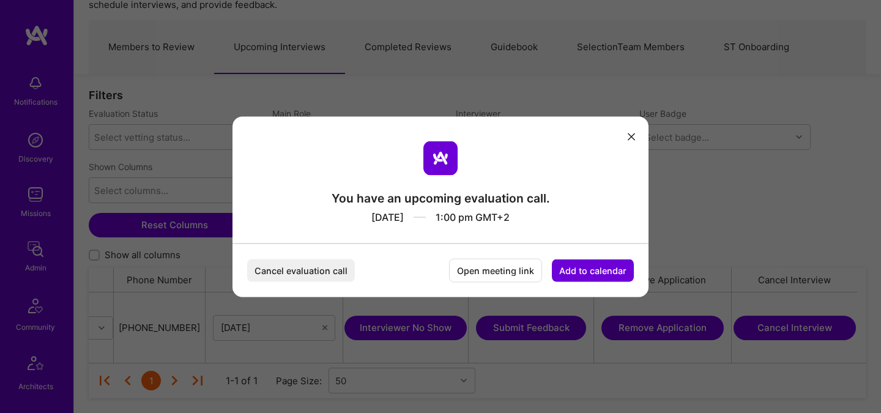
click at [297, 266] on button "Cancel evaluation call" at bounding box center [301, 270] width 108 height 23
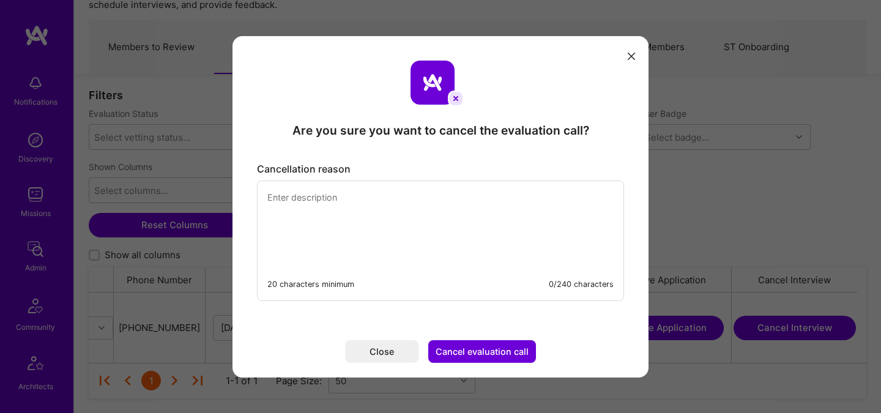
click at [322, 217] on textarea "modal" at bounding box center [441, 223] width 366 height 84
type textarea "AI Verified - invited by mistake"
click at [468, 353] on button "Cancel evaluation call" at bounding box center [482, 351] width 108 height 23
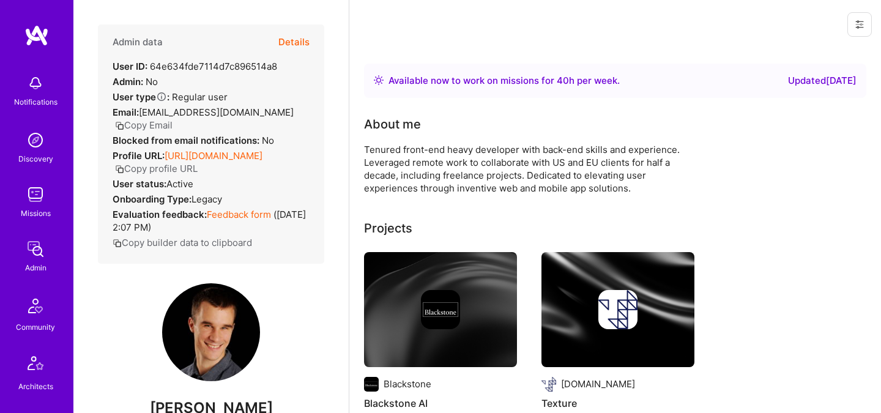
click at [286, 42] on button "Details" at bounding box center [294, 42] width 31 height 36
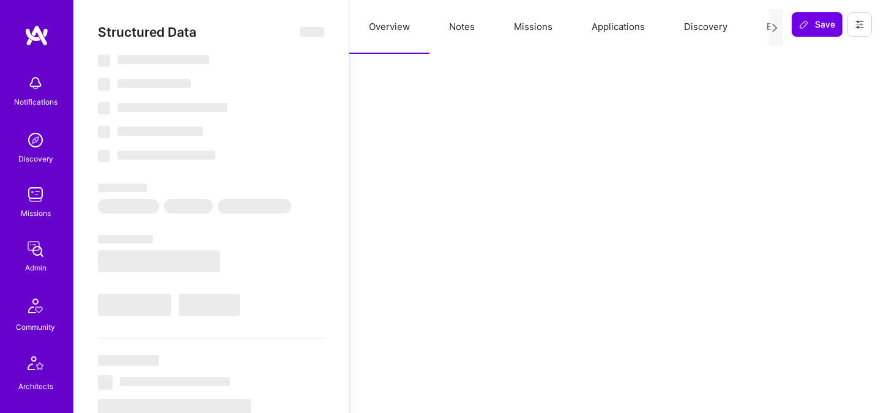
click at [539, 29] on button "Missions" at bounding box center [534, 27] width 78 height 54
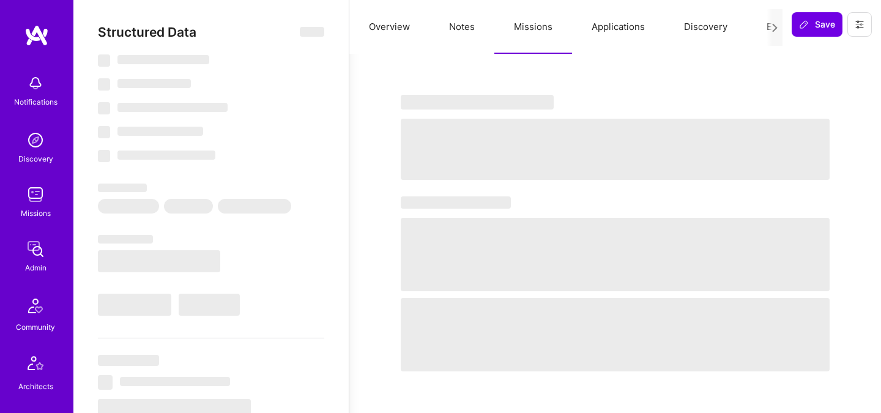
select select "Right Now"
select select "5"
select select "7"
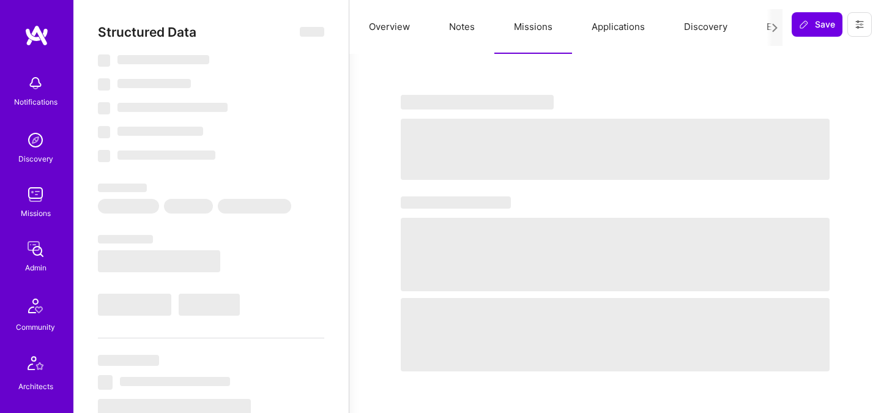
select select "AT"
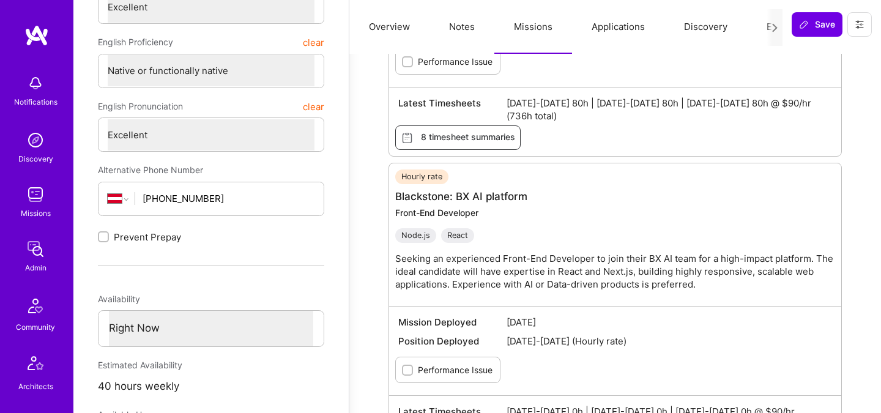
scroll to position [349, 0]
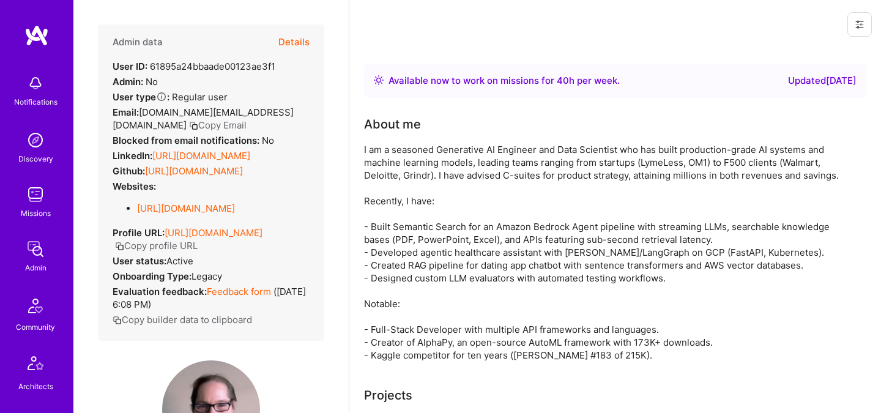
click at [297, 44] on button "Details" at bounding box center [294, 42] width 31 height 36
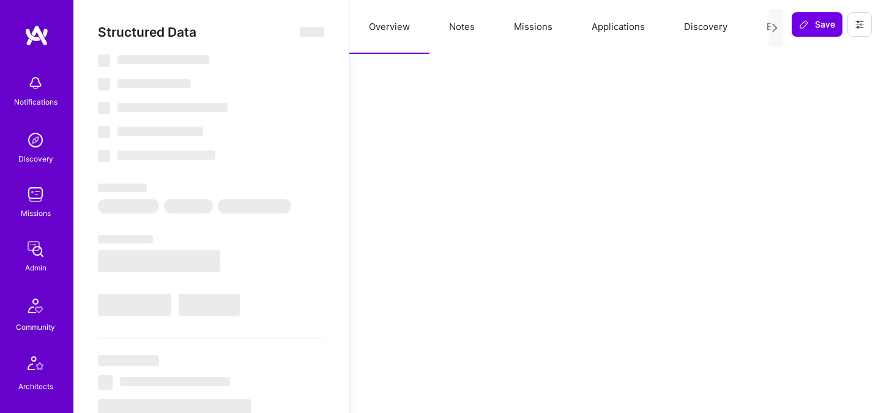
select select "Right Now"
select select "5"
select select "7"
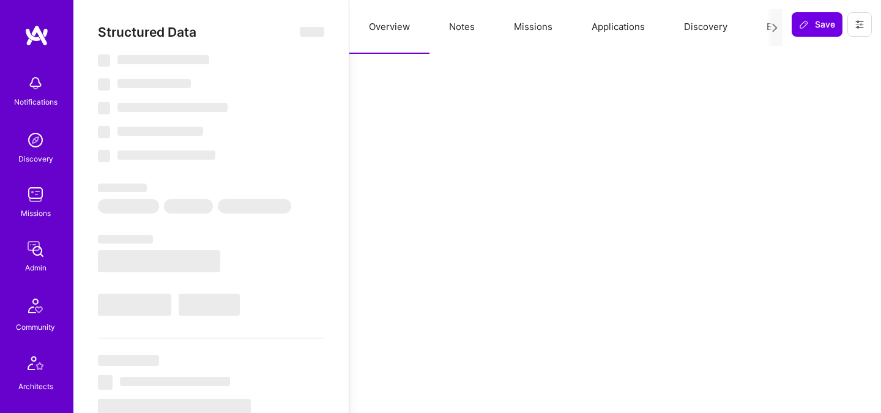
select select "US"
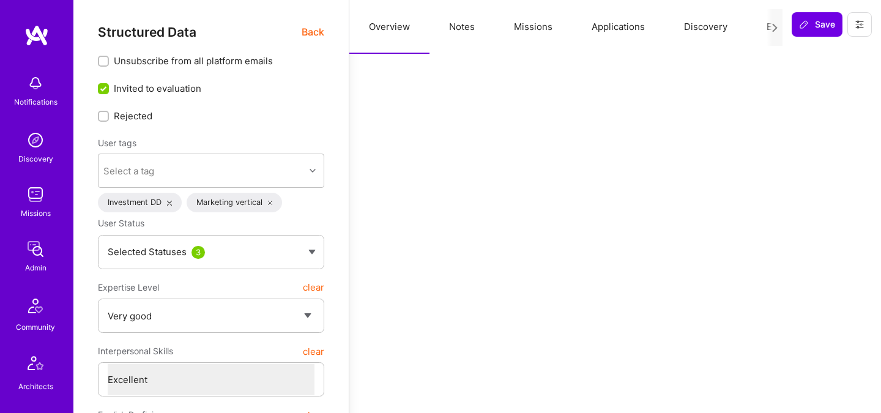
click at [534, 30] on button "Missions" at bounding box center [534, 27] width 78 height 54
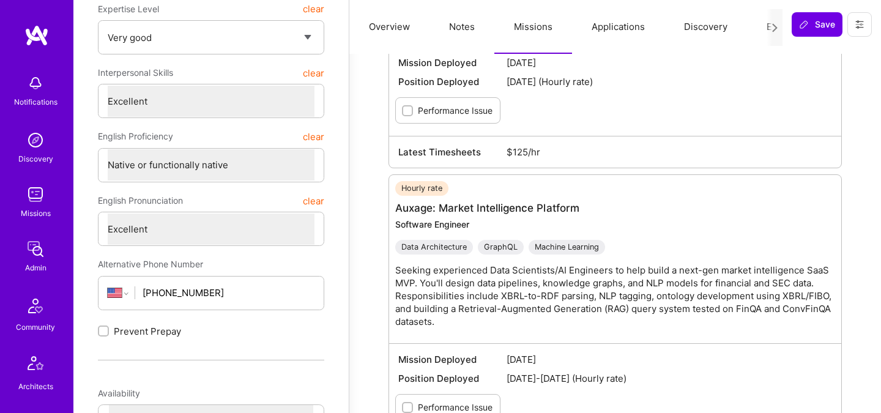
scroll to position [297, 0]
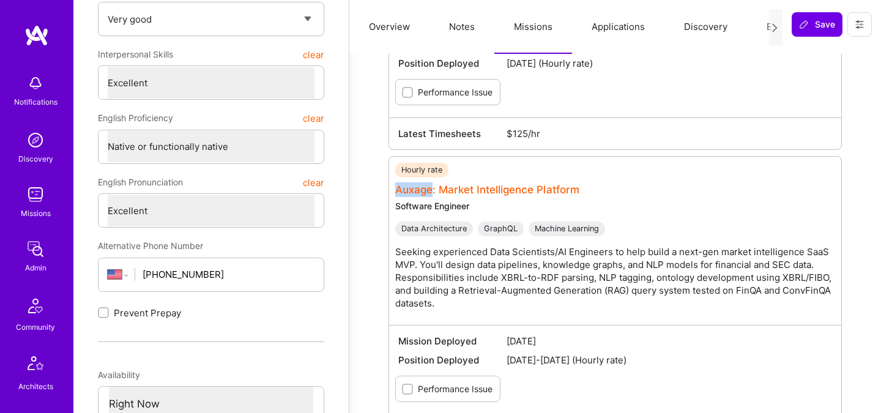
drag, startPoint x: 391, startPoint y: 185, endPoint x: 432, endPoint y: 193, distance: 42.3
click at [432, 193] on div "Hourly rate Auxage: Market Intelligence Platform Software Engineer Data Archite…" at bounding box center [616, 313] width 454 height 315
copy link "Auxage"
click at [604, 267] on p "Seeking experienced Data Scientists/AI Engineers to help build a next-gen marke…" at bounding box center [621, 277] width 452 height 64
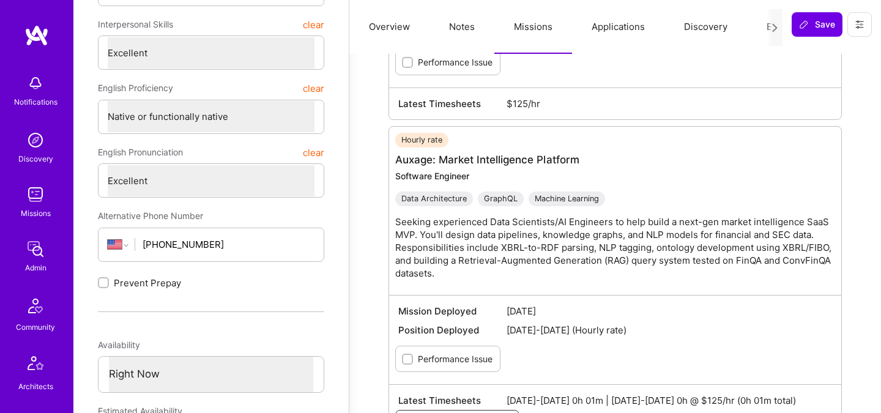
scroll to position [371, 0]
